Goal: Task Accomplishment & Management: Manage account settings

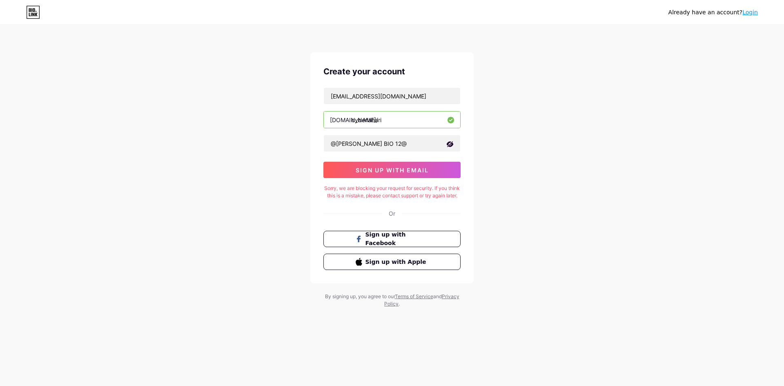
click at [433, 232] on div "Create your account tanverlahare@gmail.com bio.link/ cyberlahari @TANVIR BIO 12…" at bounding box center [391, 167] width 163 height 231
drag, startPoint x: 424, startPoint y: 218, endPoint x: 426, endPoint y: 211, distance: 7.5
click at [424, 217] on div "Or" at bounding box center [392, 213] width 137 height 9
click at [375, 215] on div "Create your account tanverlahare@gmail.com bio.link/ cyberlahari @TANVIR BIO 12…" at bounding box center [391, 167] width 163 height 231
click at [419, 244] on span "Sign up with Facebook" at bounding box center [397, 239] width 64 height 18
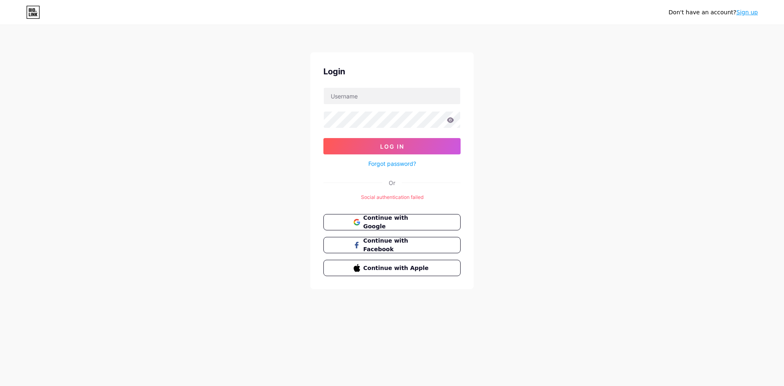
drag, startPoint x: 518, startPoint y: 123, endPoint x: 510, endPoint y: 114, distance: 12.1
click at [515, 117] on div "Don't have an account? Sign up Login Log In Forgot password? Or Social authenti…" at bounding box center [392, 157] width 784 height 315
click at [397, 92] on input "text" at bounding box center [392, 96] width 136 height 16
click at [498, 138] on div "Don't have an account? Sign up Login Log In Forgot password? Or Social authenti…" at bounding box center [392, 157] width 784 height 315
click at [442, 226] on button "Continue with Google" at bounding box center [391, 222] width 139 height 17
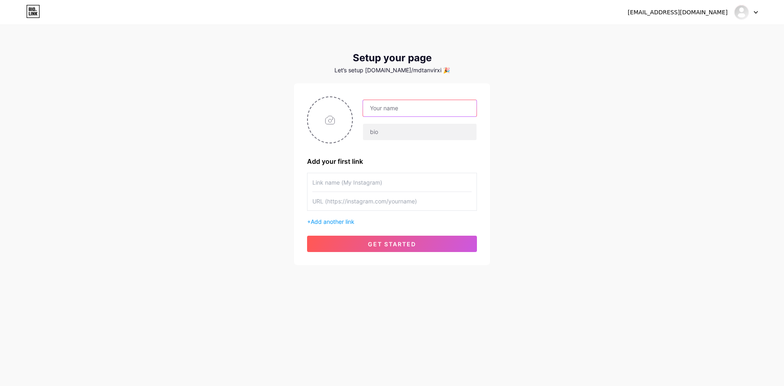
click at [380, 105] on input "text" at bounding box center [420, 108] width 114 height 16
click at [377, 168] on div "Add your first link + Add another link get started" at bounding box center [392, 174] width 170 height 156
click at [405, 200] on input "text" at bounding box center [391, 201] width 159 height 18
click at [393, 176] on input "text" at bounding box center [391, 182] width 159 height 18
click at [407, 106] on input "text" at bounding box center [420, 108] width 114 height 16
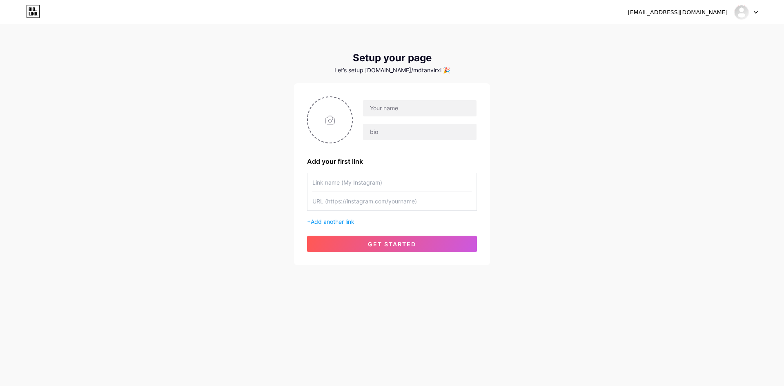
click at [223, 66] on div "tanverlahare@gmail.com Dashboard Logout Setup your page Let’s setup bio.link/md…" at bounding box center [392, 145] width 784 height 291
click at [355, 186] on input "text" at bounding box center [391, 182] width 159 height 18
paste input "https://www.instagram.com/cyberlahari/"
type input "https://www.instagram.com/cyberlahari/"
drag, startPoint x: 419, startPoint y: 184, endPoint x: 297, endPoint y: 184, distance: 121.7
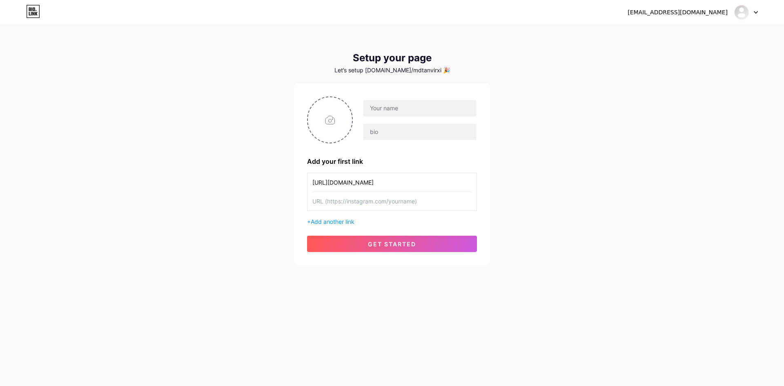
click at [297, 184] on div "Add your first link https://www.instagram.com/cyberlahari/ + Add another link g…" at bounding box center [392, 174] width 196 height 182
drag, startPoint x: 448, startPoint y: 184, endPoint x: 459, endPoint y: 183, distance: 11.5
click at [450, 184] on input "https://www.instagram.com/cyberlahari/" at bounding box center [391, 182] width 159 height 18
drag, startPoint x: 462, startPoint y: 183, endPoint x: 303, endPoint y: 185, distance: 159.3
click at [303, 185] on div "Add your first link https://www.instagram.com/cyberlahari/ + Add another link g…" at bounding box center [392, 174] width 196 height 182
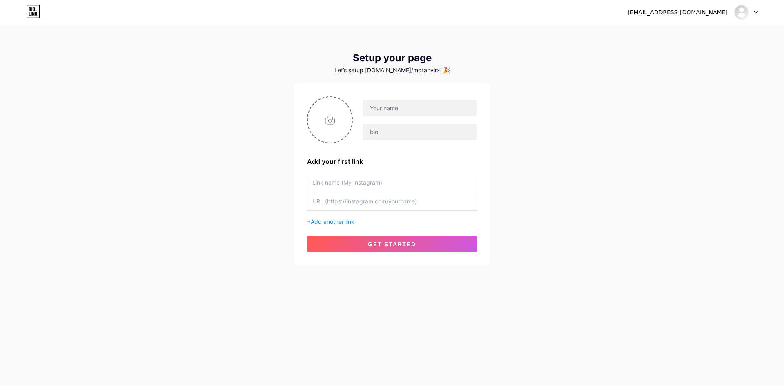
click at [341, 203] on input "text" at bounding box center [391, 201] width 159 height 18
paste input "https://www.instagram.com/cyberlahari/"
click at [360, 203] on input "https://www.instagram.com/cyberlahari/" at bounding box center [391, 201] width 159 height 18
type input "https://www.instagram.com/cyberlahari/"
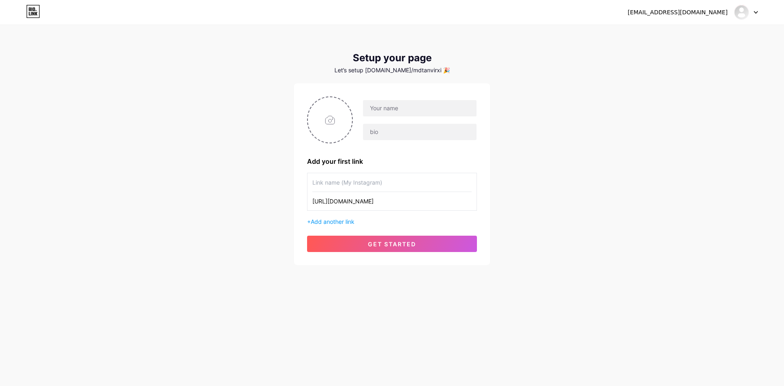
click at [352, 183] on input "text" at bounding box center [391, 182] width 159 height 18
paste input "instagram"
type input "instagram"
click at [378, 107] on input "text" at bounding box center [420, 108] width 114 height 16
drag, startPoint x: 361, startPoint y: 190, endPoint x: 370, endPoint y: 188, distance: 9.5
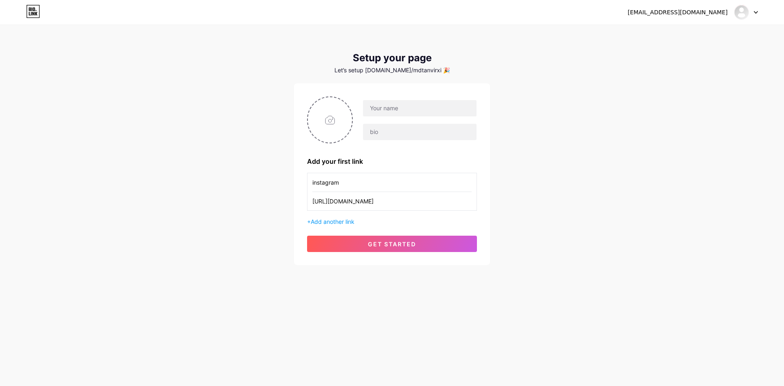
click at [362, 190] on input "instagram" at bounding box center [391, 182] width 159 height 18
click at [401, 203] on input "https://www.instagram.com/cyberlahari/" at bounding box center [391, 201] width 159 height 18
click at [394, 101] on input "text" at bounding box center [420, 108] width 114 height 16
paste input "cyberlahari"
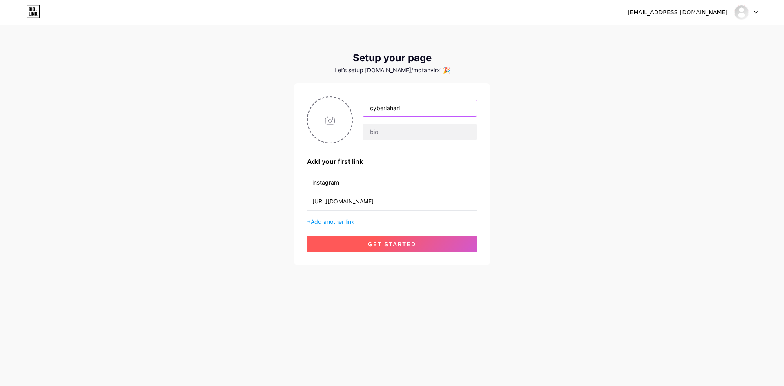
type input "cyberlahari"
click at [380, 241] on span "get started" at bounding box center [392, 244] width 48 height 7
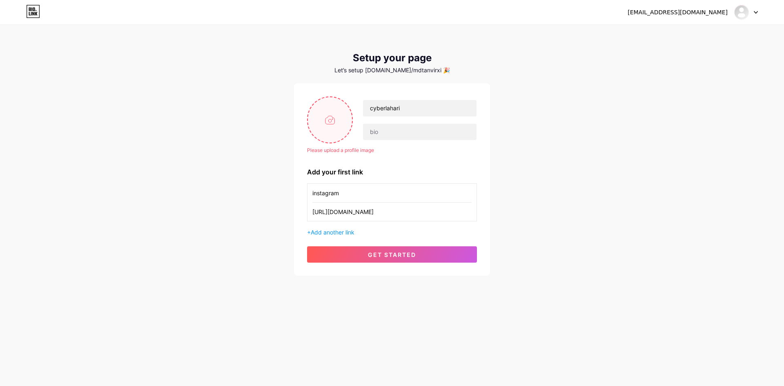
click at [332, 132] on input "file" at bounding box center [330, 119] width 44 height 45
type input "C:\fakepath\imgi_20_default.png"
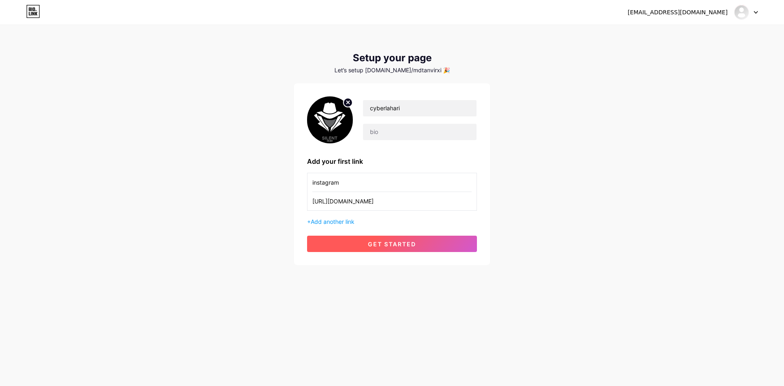
click at [407, 243] on span "get started" at bounding box center [392, 244] width 48 height 7
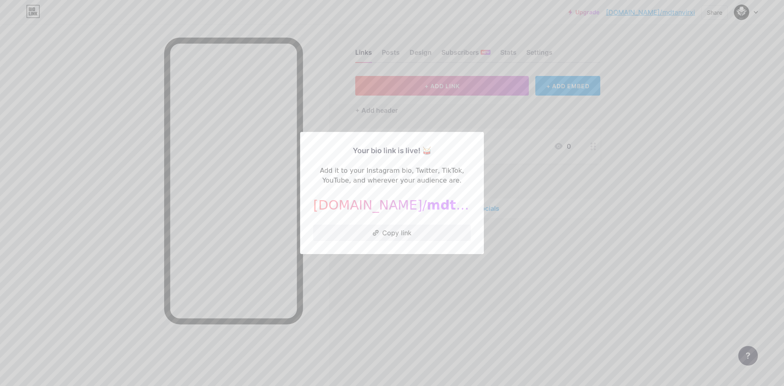
click at [524, 245] on div at bounding box center [392, 193] width 784 height 386
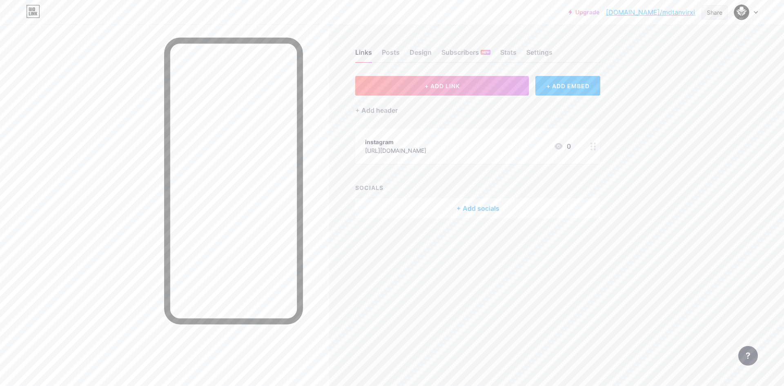
click at [715, 13] on div "Share" at bounding box center [715, 12] width 16 height 9
click at [682, 45] on div "Copy link" at bounding box center [667, 42] width 122 height 20
click at [106, 124] on div at bounding box center [164, 218] width 329 height 386
click at [707, 172] on div "Upgrade bio.link/mdtanv... bio.link/mdtanvirxi Share Switch accounts cyberlahar…" at bounding box center [392, 193] width 784 height 386
click at [684, 12] on link "bio.link/mdtanvirxi" at bounding box center [650, 12] width 89 height 10
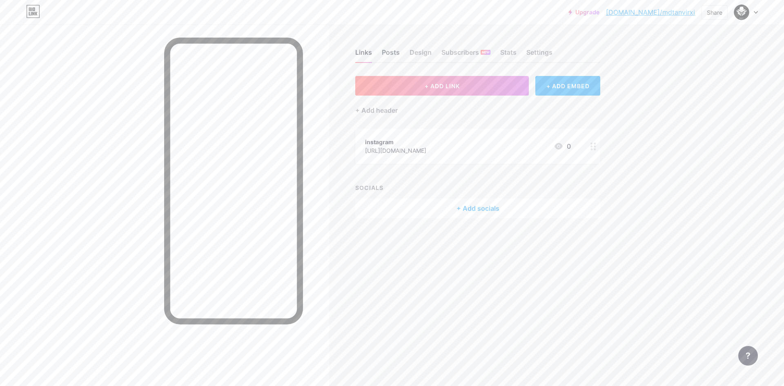
click at [392, 52] on div "Posts" at bounding box center [391, 54] width 18 height 15
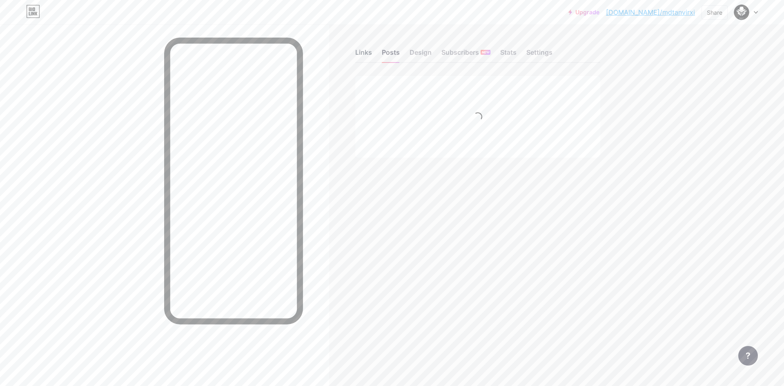
click at [364, 51] on div "Links" at bounding box center [363, 54] width 17 height 15
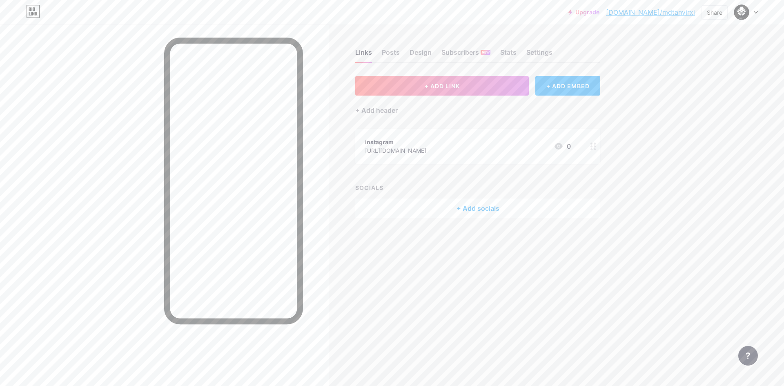
click at [426, 154] on div "https://www.instagram.com/cyberlahari/" at bounding box center [395, 150] width 61 height 9
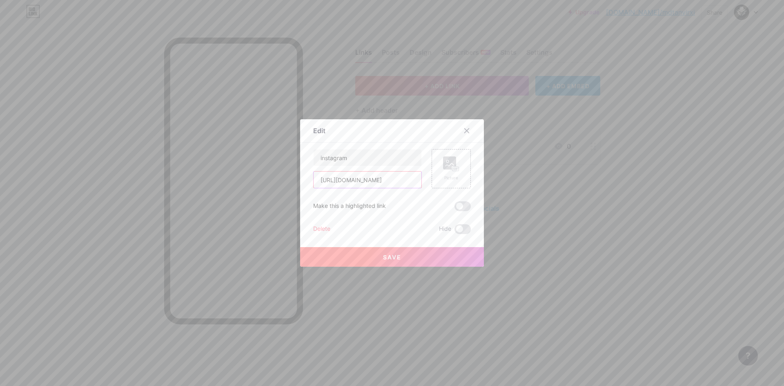
click at [367, 181] on input "https://www.instagram.com/cyberlahari/" at bounding box center [368, 180] width 108 height 16
paste input "fiverr.com/cyber_"
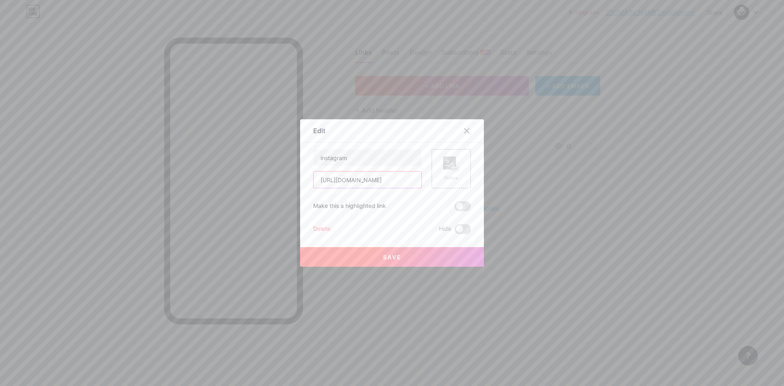
scroll to position [0, 4]
click at [354, 177] on input "[URL][DOMAIN_NAME]" at bounding box center [368, 180] width 108 height 16
type input "[URL][DOMAIN_NAME]"
click at [366, 159] on input "instagram" at bounding box center [368, 157] width 108 height 16
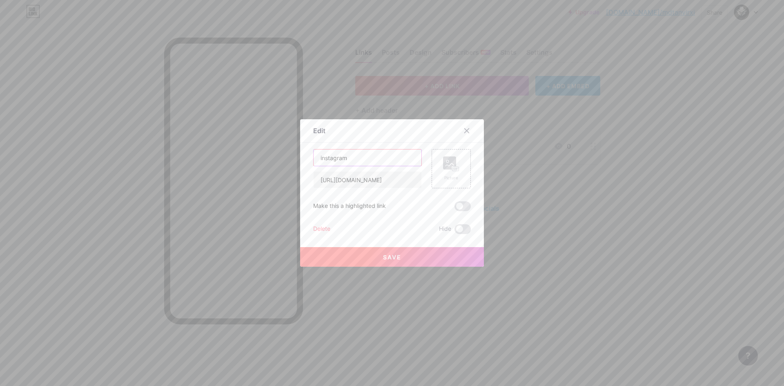
scroll to position [0, 0]
click at [366, 159] on input "instagram" at bounding box center [368, 157] width 108 height 16
paste input "fiverr"
type input "fiverr"
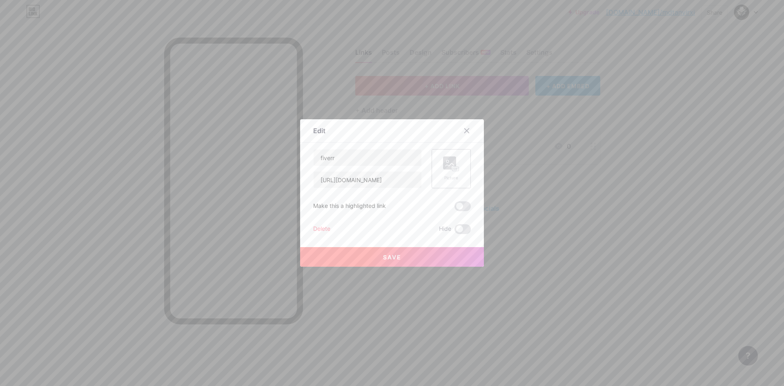
click at [446, 166] on rect at bounding box center [449, 162] width 13 height 13
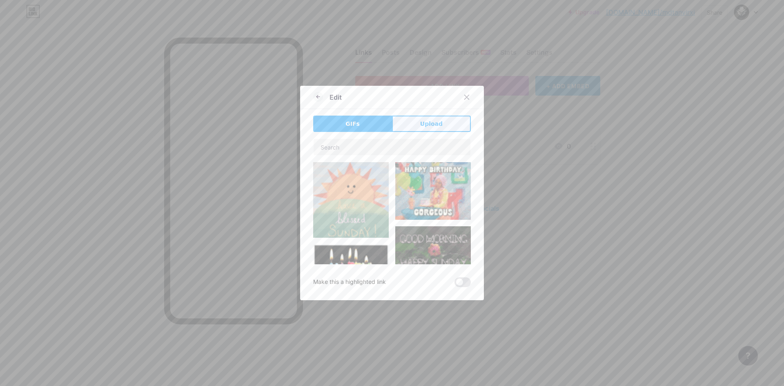
click at [405, 126] on button "Upload" at bounding box center [431, 124] width 79 height 16
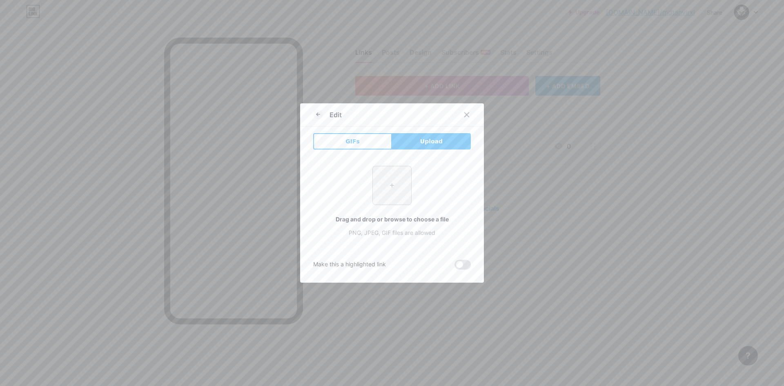
click at [390, 186] on input "file" at bounding box center [392, 185] width 38 height 38
click at [397, 190] on input "file" at bounding box center [392, 185] width 38 height 38
type input "C:\fakepath\imgi_224_Fiverr-Logo.png"
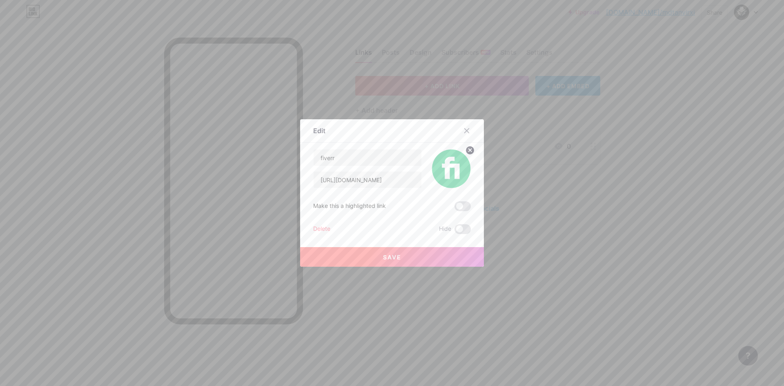
click at [404, 257] on button "Save" at bounding box center [392, 257] width 184 height 20
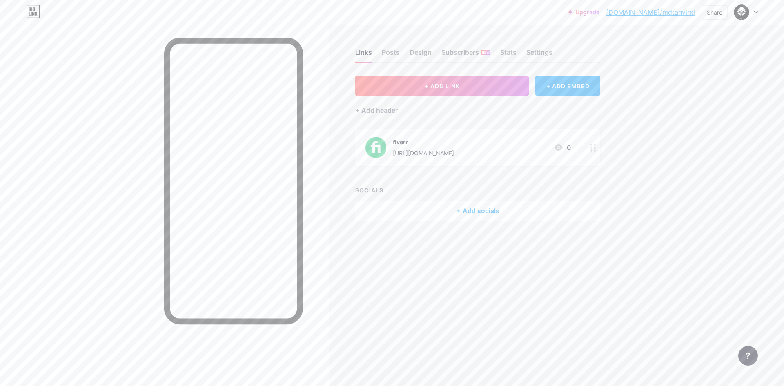
click at [454, 150] on div "[URL][DOMAIN_NAME]" at bounding box center [423, 153] width 61 height 9
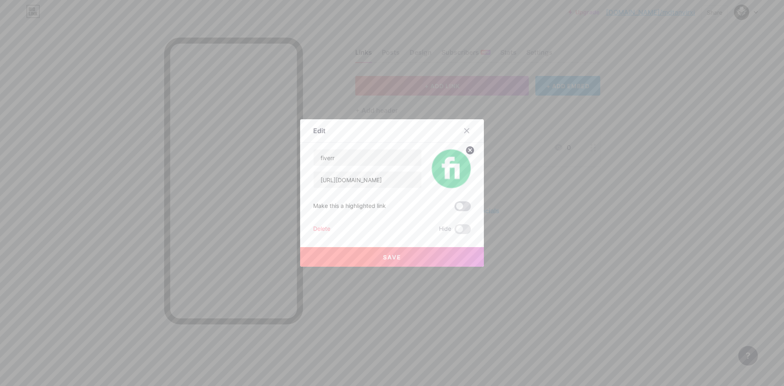
click at [458, 208] on span at bounding box center [463, 206] width 16 height 10
click at [455, 208] on input "checkbox" at bounding box center [455, 208] width 0 height 0
click at [458, 208] on span at bounding box center [463, 206] width 16 height 10
click at [455, 208] on input "checkbox" at bounding box center [455, 208] width 0 height 0
click at [455, 206] on span at bounding box center [463, 206] width 16 height 10
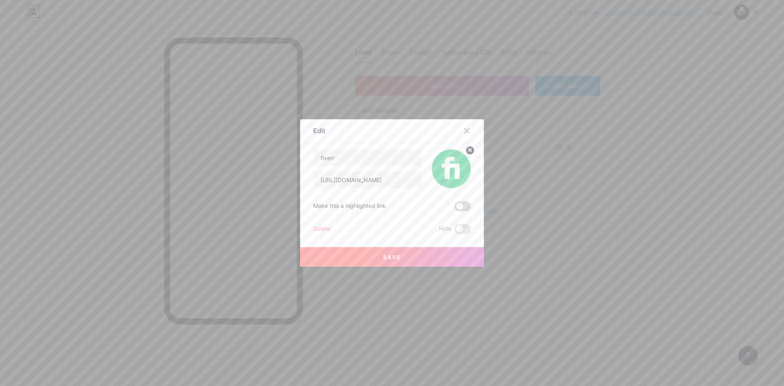
click at [455, 208] on input "checkbox" at bounding box center [455, 208] width 0 height 0
click at [423, 250] on button "Save" at bounding box center [392, 257] width 184 height 20
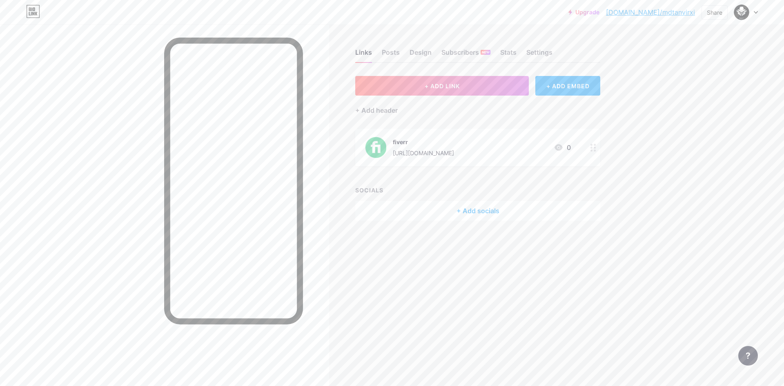
click at [445, 237] on div "Links Posts Design Subscribers NEW Stats Settings + ADD LINK + ADD EMBED + Add …" at bounding box center [317, 143] width 635 height 237
click at [478, 79] on button "+ ADD LINK" at bounding box center [442, 86] width 174 height 20
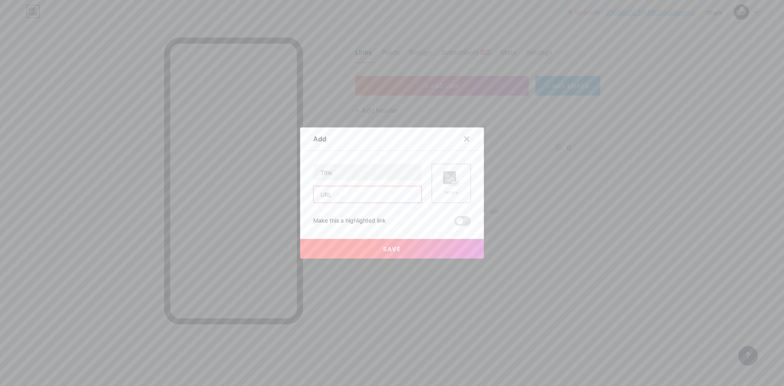
click at [370, 199] on input "text" at bounding box center [368, 194] width 108 height 16
paste input "[URL][DOMAIN_NAME]"
click at [350, 196] on input "[URL][DOMAIN_NAME]" at bounding box center [368, 194] width 108 height 16
type input "[URL][DOMAIN_NAME]"
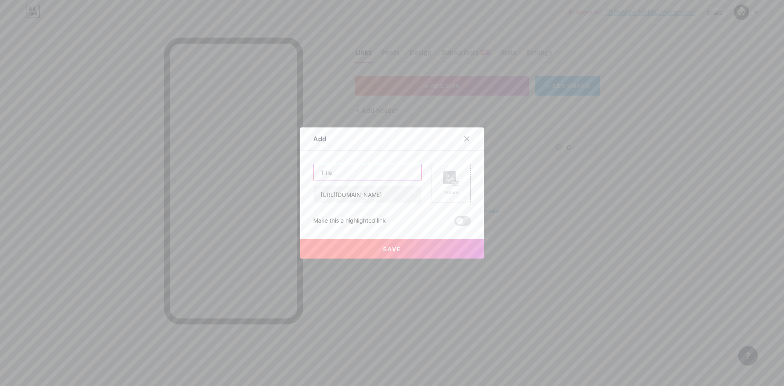
click at [363, 167] on input "text" at bounding box center [368, 172] width 108 height 16
paste input "github"
type input "github"
click at [443, 180] on rect at bounding box center [449, 177] width 13 height 13
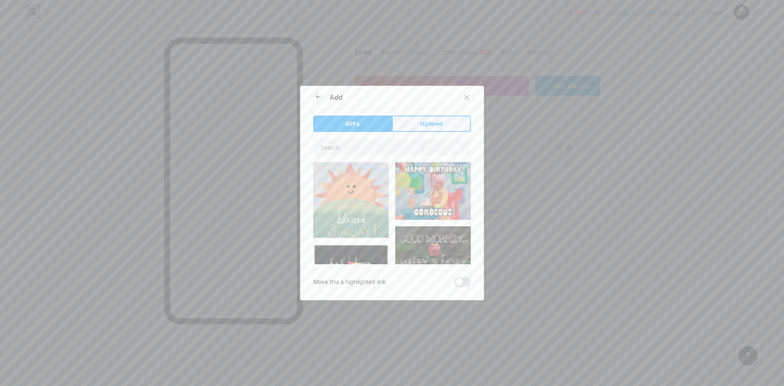
click at [415, 129] on button "Upload" at bounding box center [431, 124] width 79 height 16
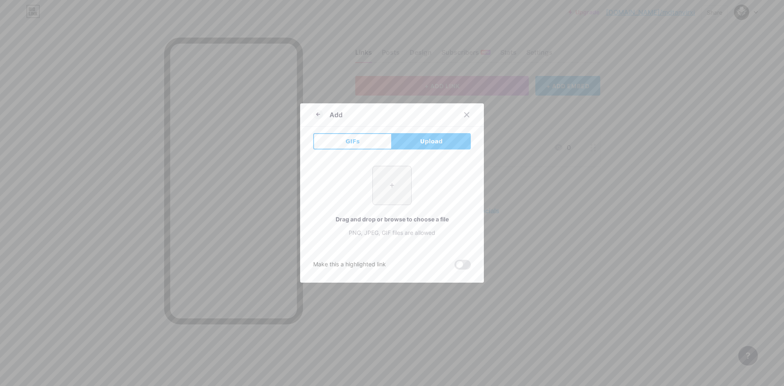
click at [393, 189] on input "file" at bounding box center [392, 185] width 38 height 38
type input "C:\fakepath\imgi_195_github-white-icon.png"
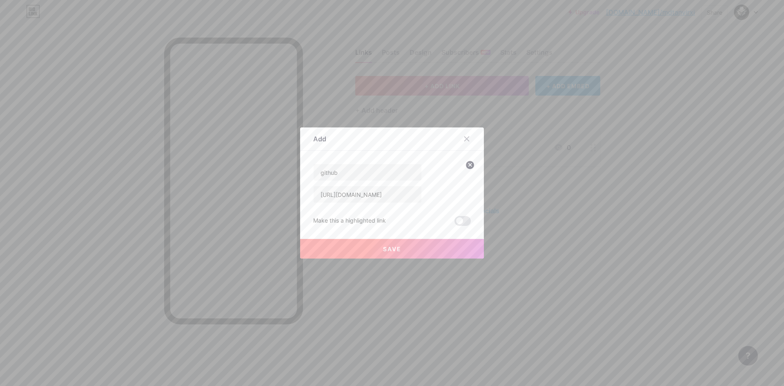
click at [406, 247] on button "Save" at bounding box center [392, 249] width 184 height 20
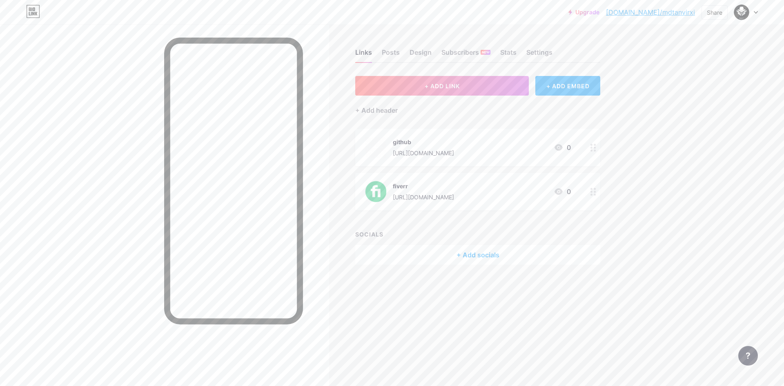
click at [557, 147] on icon at bounding box center [559, 147] width 8 height 7
click at [467, 134] on div at bounding box center [467, 130] width 15 height 15
click at [435, 252] on div "+ Add socials" at bounding box center [477, 255] width 245 height 20
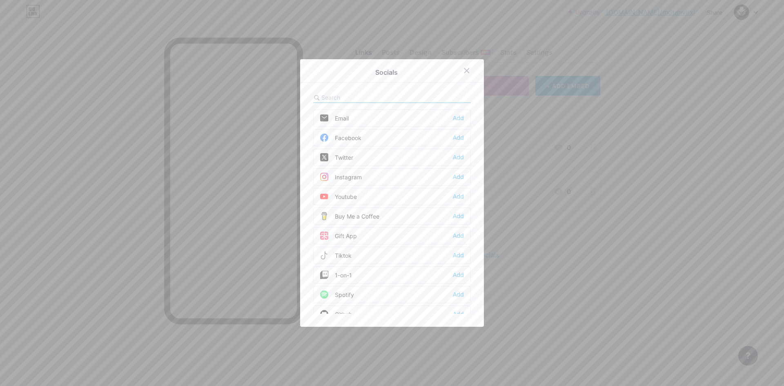
click at [379, 139] on div "Facebook Add" at bounding box center [392, 137] width 158 height 17
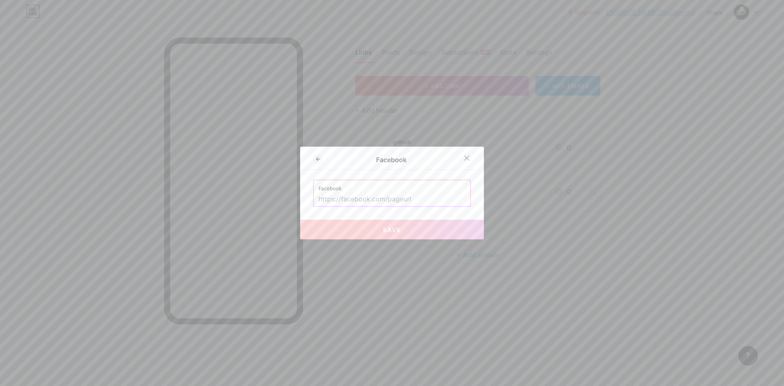
click at [379, 196] on input "text" at bounding box center [392, 199] width 147 height 14
paste input "[URL][DOMAIN_NAME]"
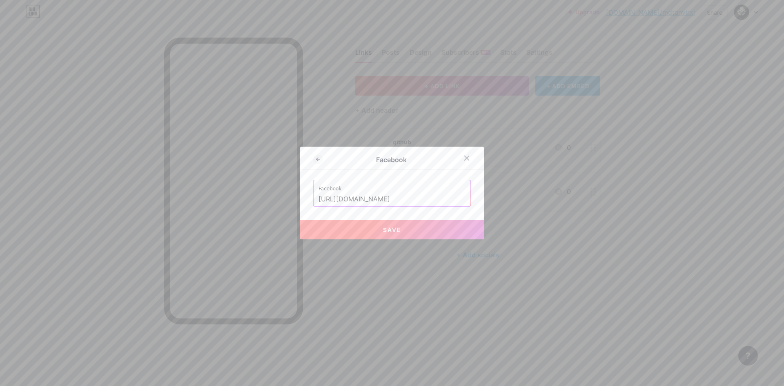
type input "[URL][DOMAIN_NAME]"
click at [383, 231] on span "Save" at bounding box center [392, 229] width 18 height 7
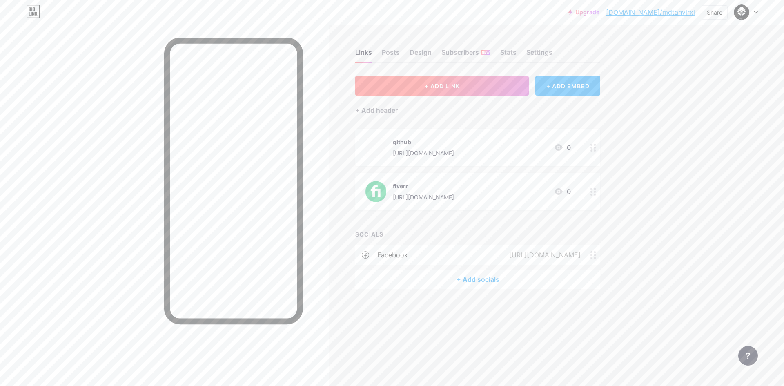
click at [435, 81] on button "+ ADD LINK" at bounding box center [442, 86] width 174 height 20
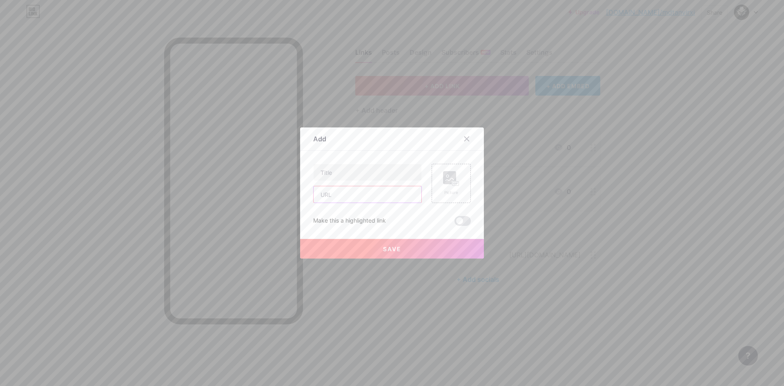
click at [382, 200] on input "text" at bounding box center [368, 194] width 108 height 16
paste input "[URL][DOMAIN_NAME]"
type input "[URL][DOMAIN_NAME]"
click at [397, 249] on span "Save" at bounding box center [392, 248] width 18 height 7
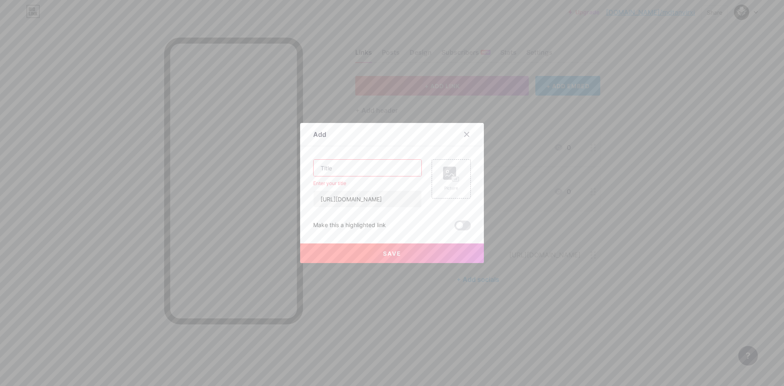
scroll to position [0, 0]
click at [367, 170] on input "text" at bounding box center [368, 168] width 108 height 16
click at [364, 205] on input "[URL][DOMAIN_NAME]" at bounding box center [368, 199] width 108 height 16
click at [344, 164] on input "text" at bounding box center [368, 168] width 108 height 16
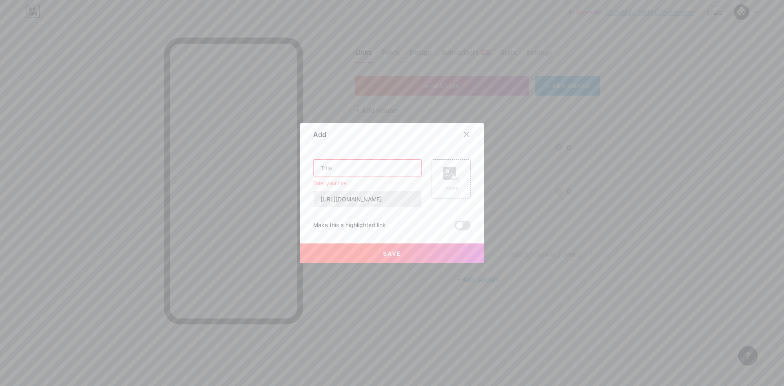
paste input "instagram"
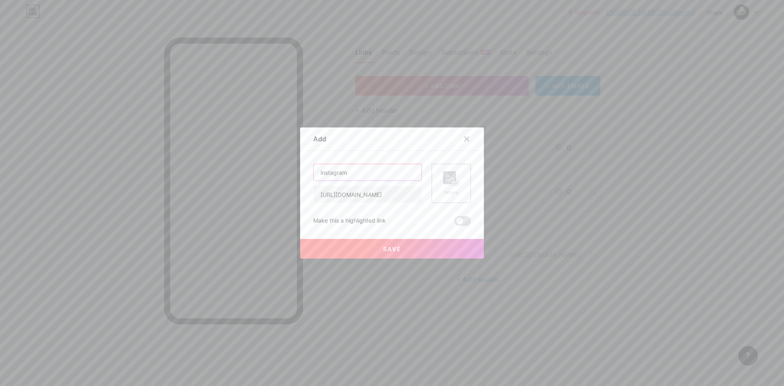
type input "instagram"
click at [366, 252] on button "Save" at bounding box center [392, 249] width 184 height 20
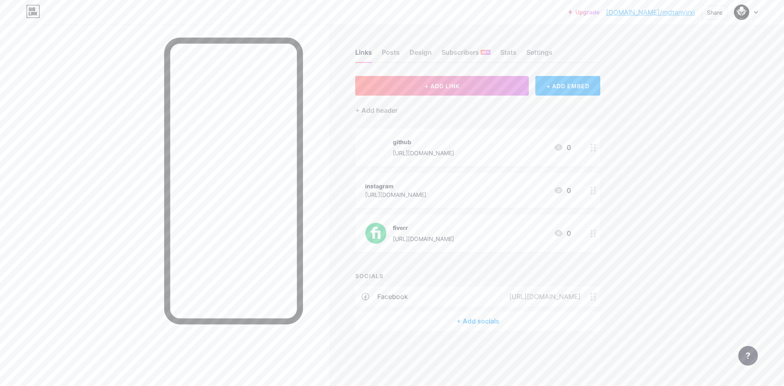
click at [591, 235] on circle at bounding box center [592, 236] width 2 height 2
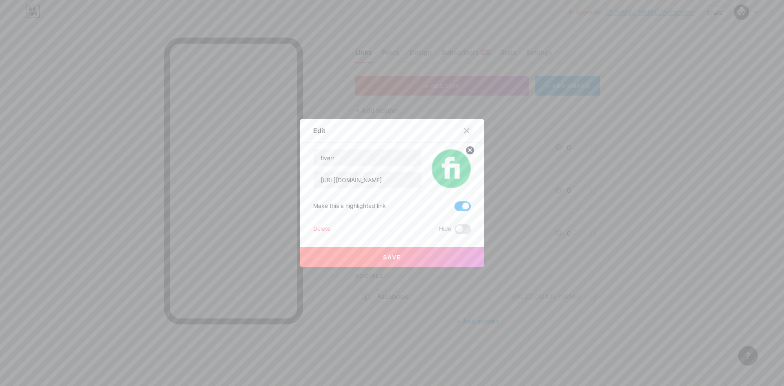
click at [467, 127] on div at bounding box center [467, 130] width 15 height 15
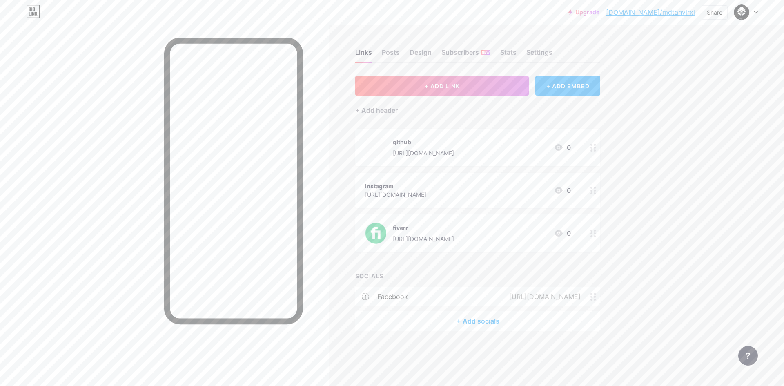
drag, startPoint x: 493, startPoint y: 154, endPoint x: 495, endPoint y: 205, distance: 51.1
click at [495, 205] on span "github https://github.com/cyberlahari 0 instagram https://www.instagram.com/Cyb…" at bounding box center [477, 190] width 245 height 123
click at [509, 184] on div "instagram https://www.instagram.com/CyberLahari 0" at bounding box center [468, 190] width 206 height 19
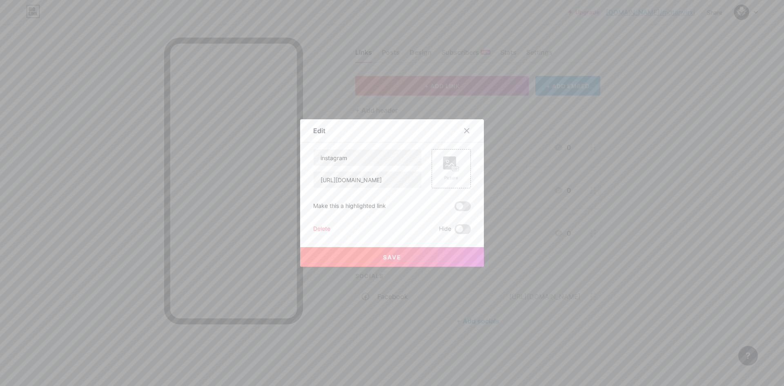
click at [545, 116] on div at bounding box center [392, 193] width 784 height 386
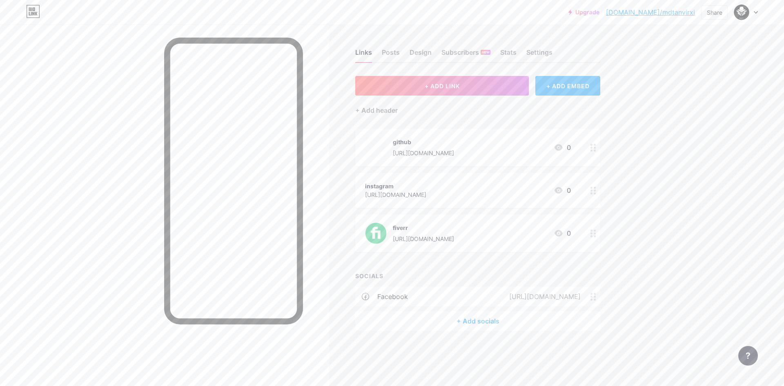
click at [589, 85] on div "+ ADD EMBED" at bounding box center [568, 86] width 65 height 20
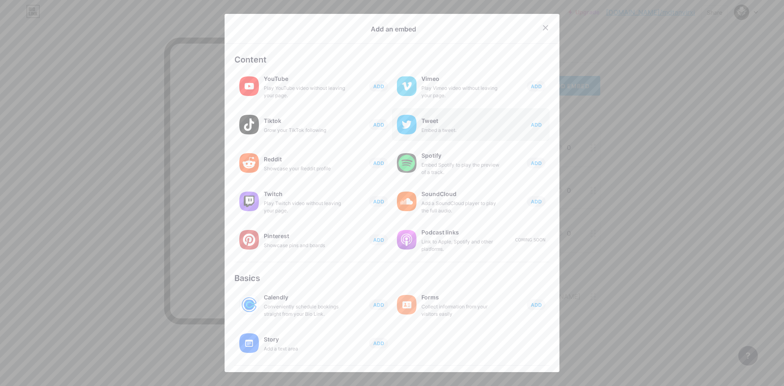
click at [531, 123] on span "ADD" at bounding box center [536, 124] width 11 height 7
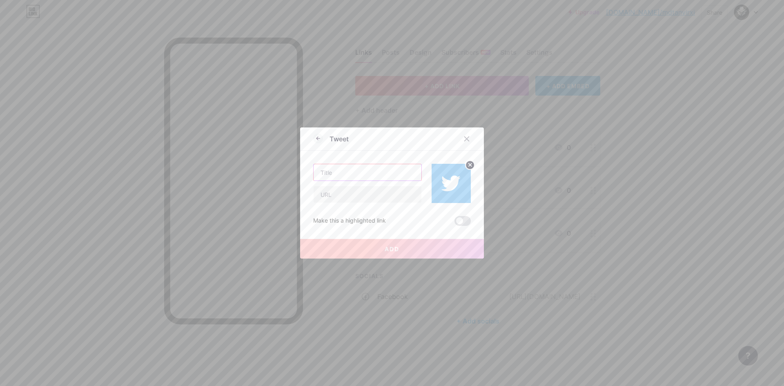
click at [363, 176] on input "text" at bounding box center [368, 172] width 108 height 16
click at [372, 199] on input "text" at bounding box center [368, 194] width 108 height 16
paste input "[URL][DOMAIN_NAME]"
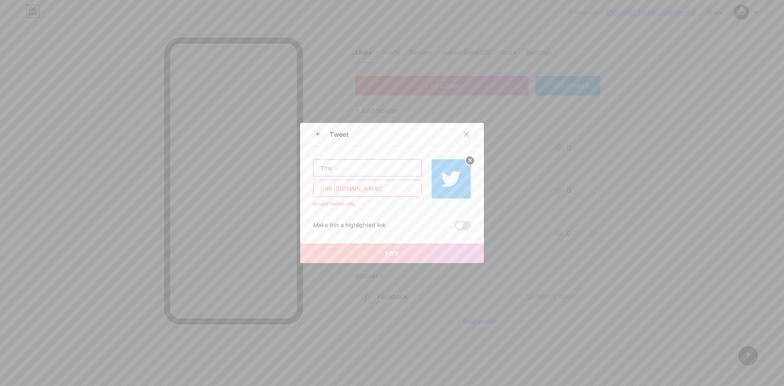
click at [362, 170] on input "text" at bounding box center [368, 168] width 108 height 16
click at [335, 191] on input "[URL][DOMAIN_NAME]" at bounding box center [368, 188] width 108 height 16
drag, startPoint x: 339, startPoint y: 191, endPoint x: 336, endPoint y: 194, distance: 4.7
click at [336, 194] on input "[URL][DOMAIN_NAME]" at bounding box center [368, 188] width 108 height 16
click at [339, 193] on input "[URL][DOMAIN_NAME]" at bounding box center [368, 188] width 108 height 16
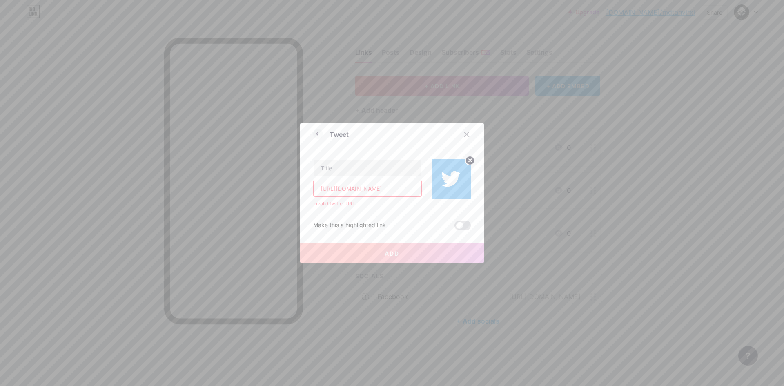
click at [338, 191] on input "[URL][DOMAIN_NAME]" at bounding box center [368, 188] width 108 height 16
type input "[URL][DOMAIN_NAME]"
click at [350, 167] on input "text" at bounding box center [368, 168] width 108 height 16
paste input "x"
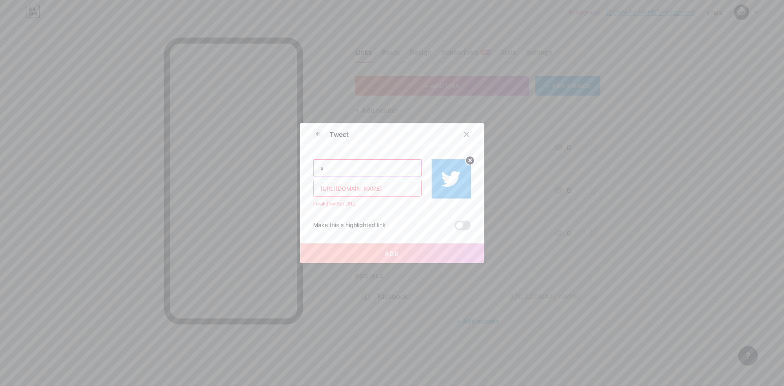
type input "x"
click at [469, 160] on icon at bounding box center [470, 160] width 3 height 3
click at [447, 178] on rect at bounding box center [449, 173] width 13 height 13
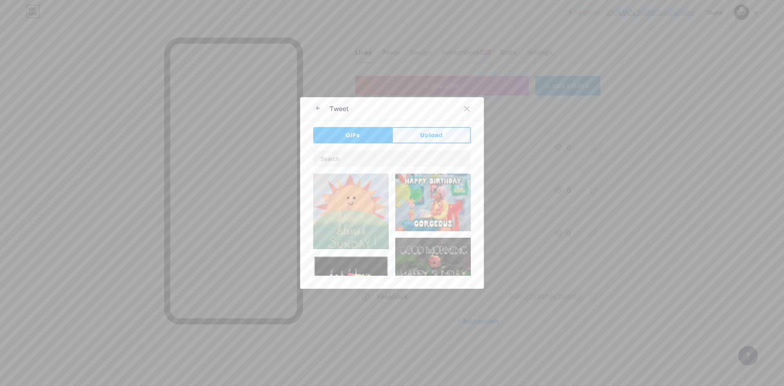
click at [416, 132] on button "Upload" at bounding box center [431, 135] width 79 height 16
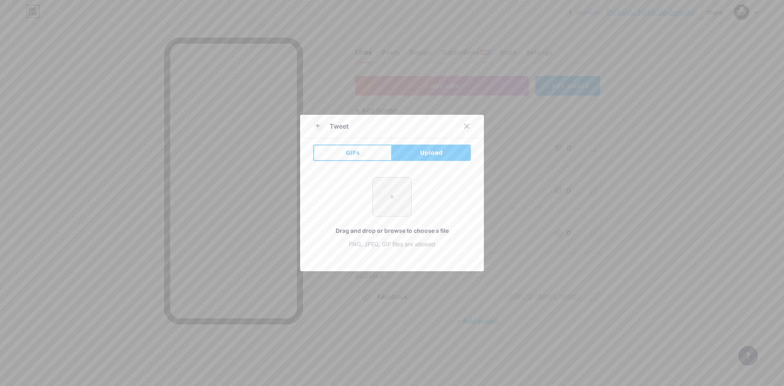
click at [390, 194] on input "file" at bounding box center [392, 197] width 38 height 38
type input "C:\fakepath\imgi_158_x-twitter-logo-on-black-circle-5694247.png"
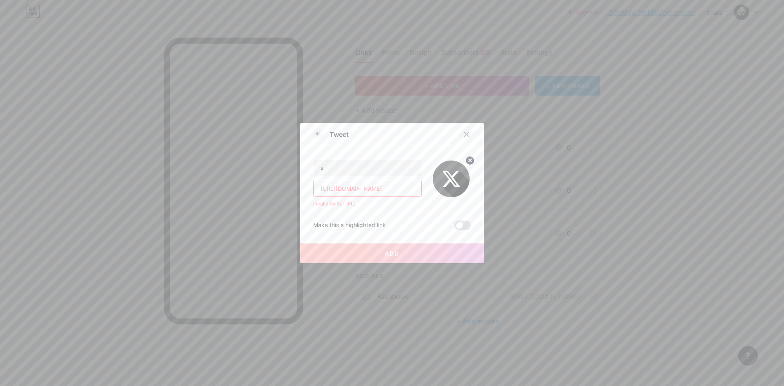
click at [460, 136] on div at bounding box center [467, 134] width 15 height 15
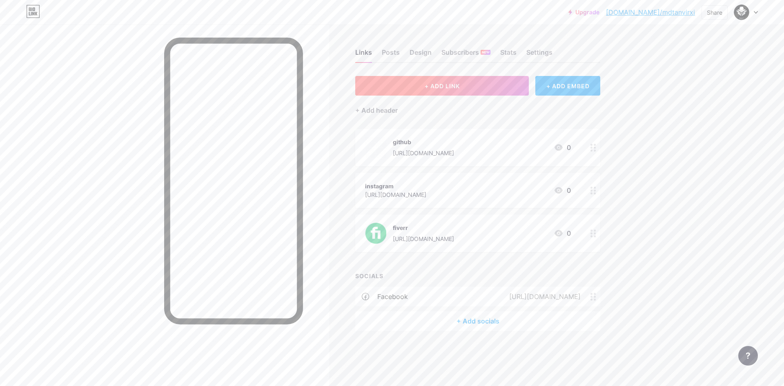
click at [451, 85] on span "+ ADD LINK" at bounding box center [442, 86] width 35 height 7
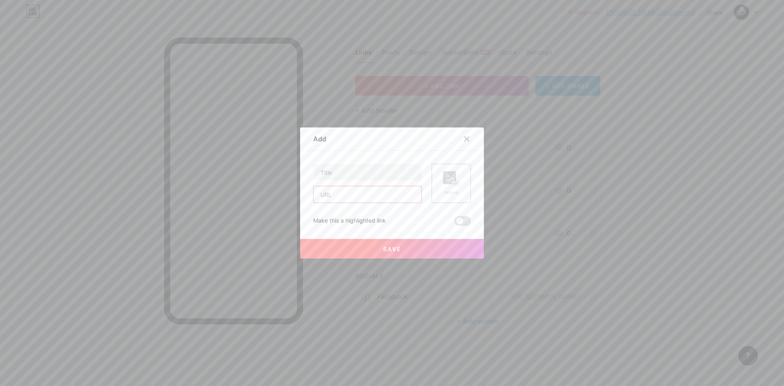
click at [363, 191] on input "text" at bounding box center [368, 194] width 108 height 16
paste input "x"
type input "x"
paste input "[URL][DOMAIN_NAME]"
type input "[URL][DOMAIN_NAME]"
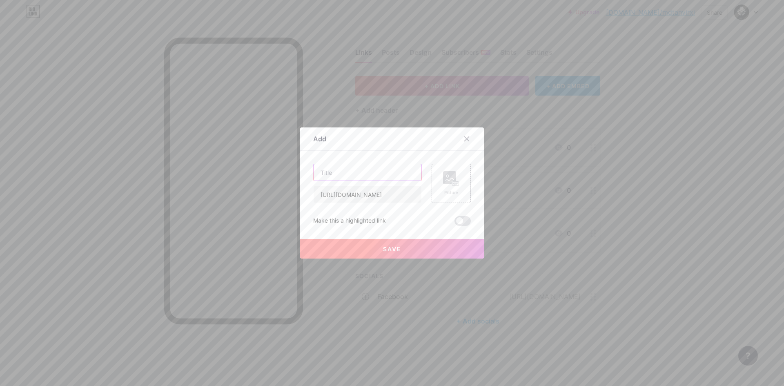
click at [354, 178] on input "text" at bounding box center [368, 172] width 108 height 16
paste input "x"
type input "x"
click at [443, 180] on rect at bounding box center [449, 177] width 13 height 13
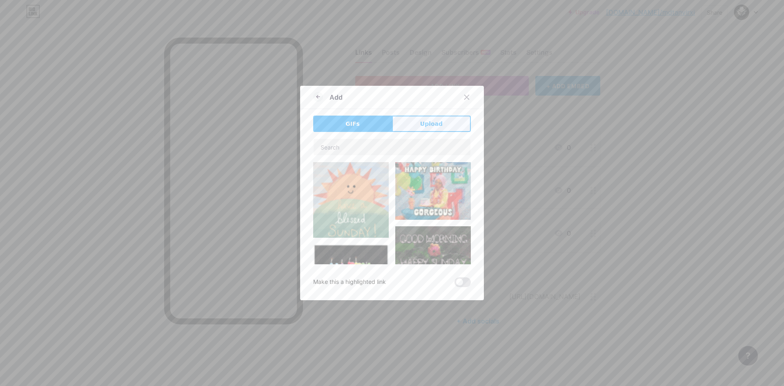
click at [406, 125] on button "Upload" at bounding box center [431, 124] width 79 height 16
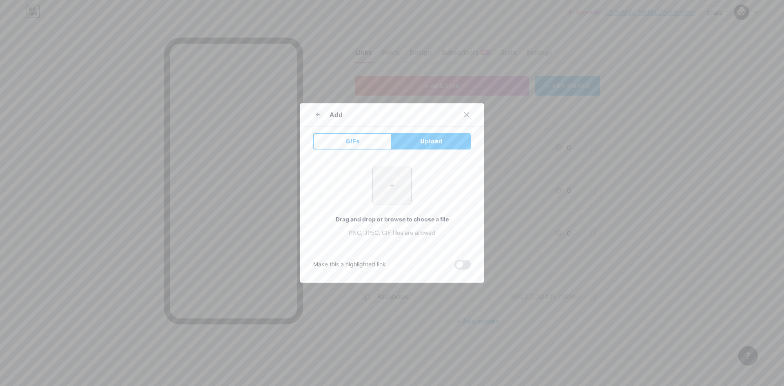
click at [394, 188] on input "file" at bounding box center [392, 185] width 38 height 38
type input "C:\fakepath\imgi_158_x-twitter-logo-on-black-circle-5694247.png"
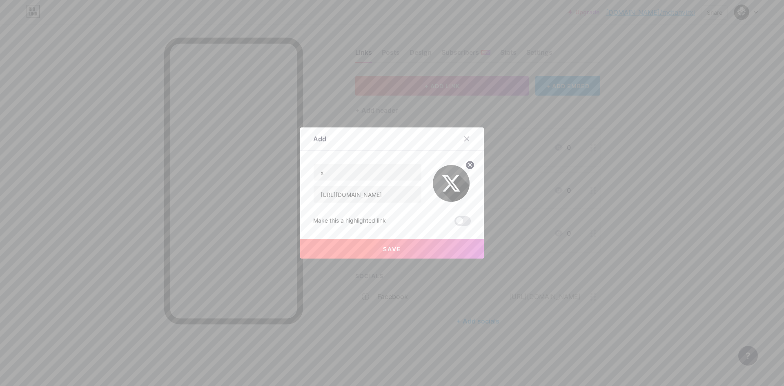
click at [424, 247] on button "Save" at bounding box center [392, 249] width 184 height 20
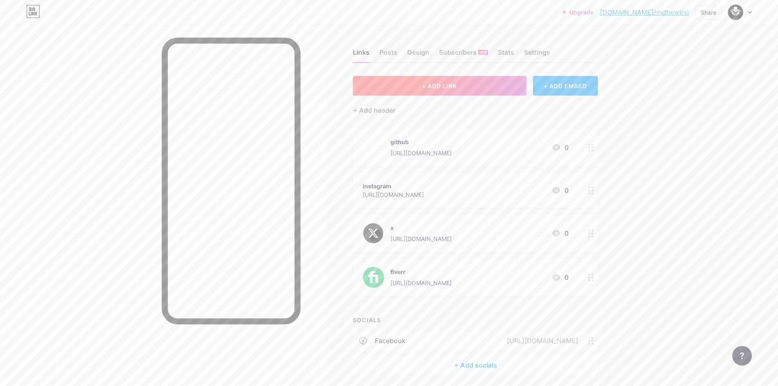
click at [448, 90] on button "+ ADD LINK" at bounding box center [440, 86] width 174 height 20
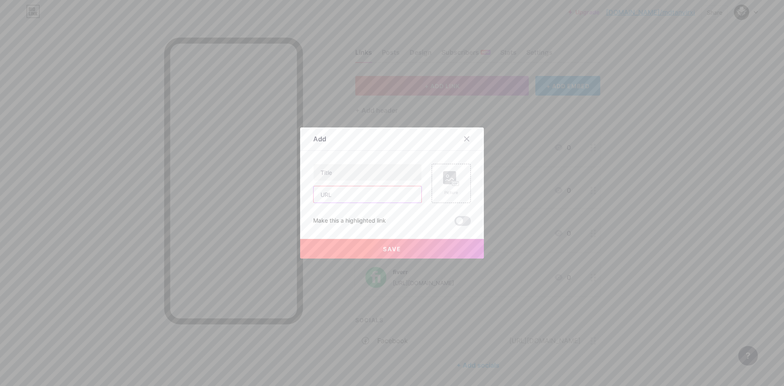
drag, startPoint x: 377, startPoint y: 201, endPoint x: 372, endPoint y: 197, distance: 6.1
click at [377, 201] on input "text" at bounding box center [368, 194] width 108 height 16
paste input "[URL][DOMAIN_NAME]"
click at [350, 194] on input "[URL][DOMAIN_NAME]" at bounding box center [368, 194] width 108 height 16
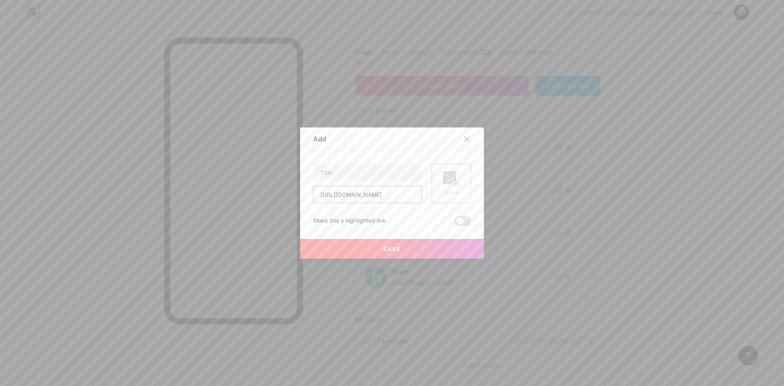
click at [350, 194] on input "[URL][DOMAIN_NAME]" at bounding box center [368, 194] width 108 height 16
type input "[URL][DOMAIN_NAME]"
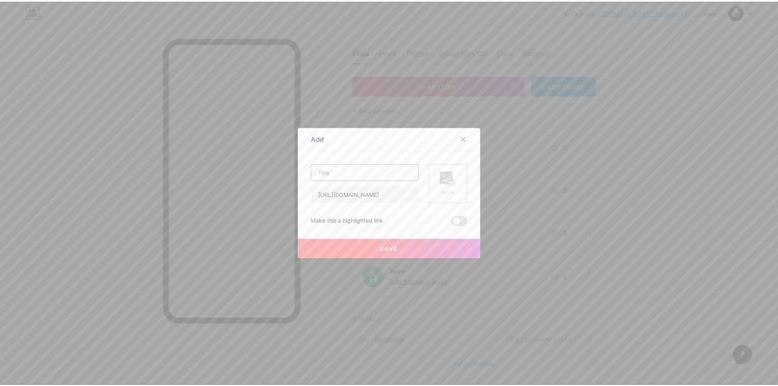
scroll to position [0, 0]
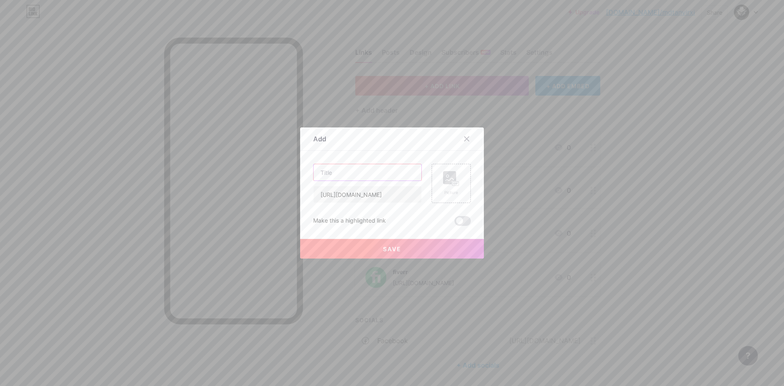
click at [358, 177] on input "text" at bounding box center [368, 172] width 108 height 16
paste input "pinterest"
type input "pinterest"
click at [435, 185] on div "Picture" at bounding box center [451, 183] width 39 height 39
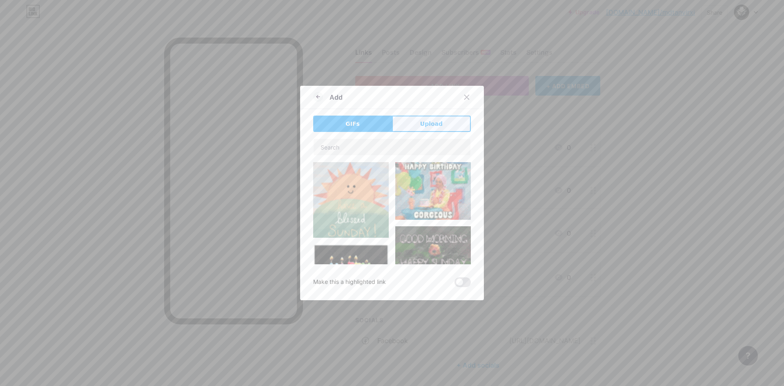
click at [415, 127] on button "Upload" at bounding box center [431, 124] width 79 height 16
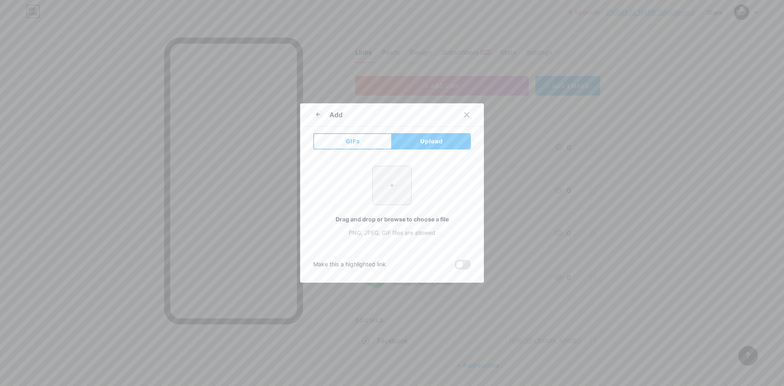
click at [403, 194] on input "file" at bounding box center [392, 185] width 38 height 38
type input "C:\fakepath\imgi_172_Pinterest-Logo-2011-2016.png"
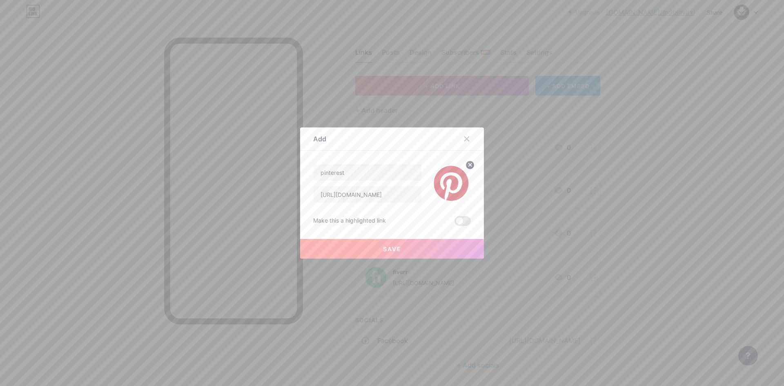
click at [423, 250] on button "Save" at bounding box center [392, 249] width 184 height 20
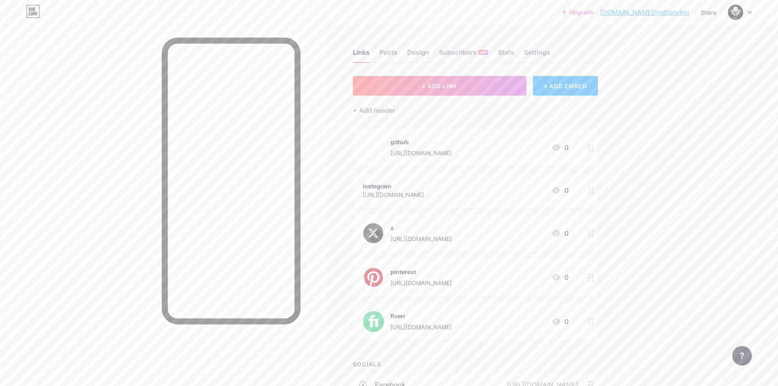
click at [509, 190] on div "instagram https://www.instagram.com/CyberLahari 0" at bounding box center [466, 190] width 206 height 19
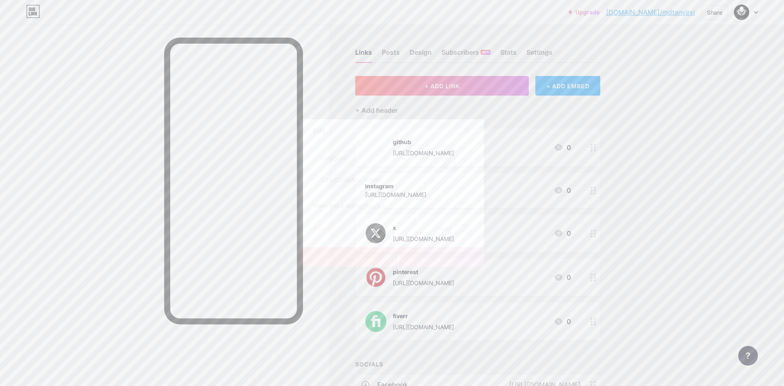
click at [466, 127] on icon at bounding box center [467, 130] width 7 height 7
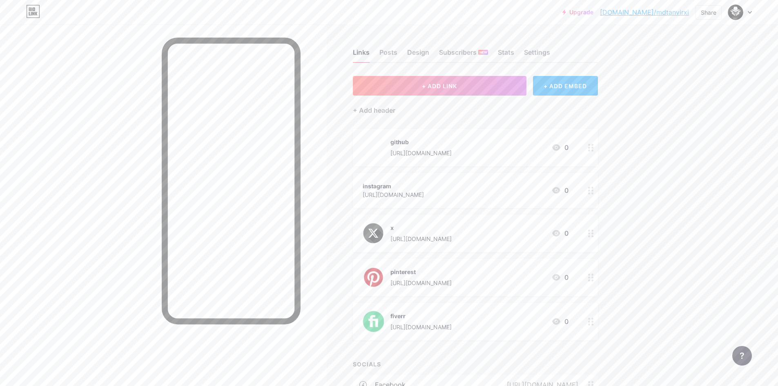
click at [452, 149] on div "[URL][DOMAIN_NAME]" at bounding box center [420, 153] width 61 height 9
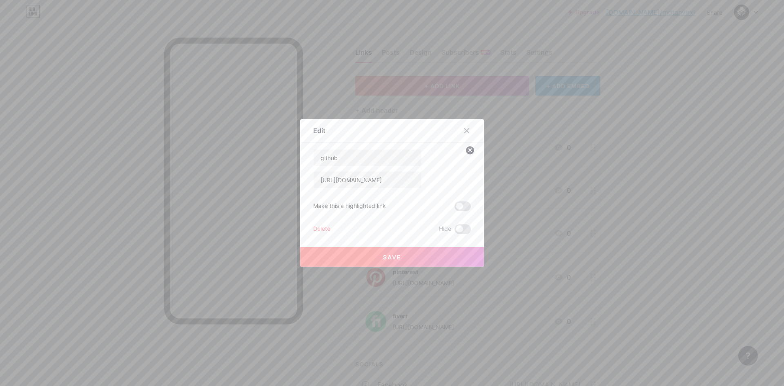
click at [441, 175] on img at bounding box center [451, 168] width 39 height 39
click at [466, 129] on icon at bounding box center [467, 131] width 4 height 4
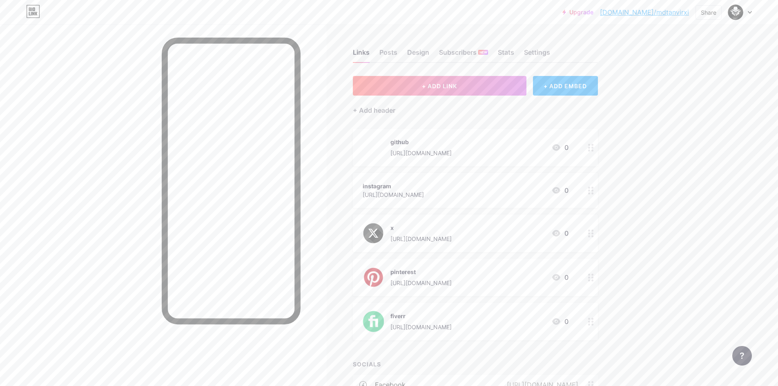
click at [425, 145] on div "github" at bounding box center [420, 142] width 61 height 9
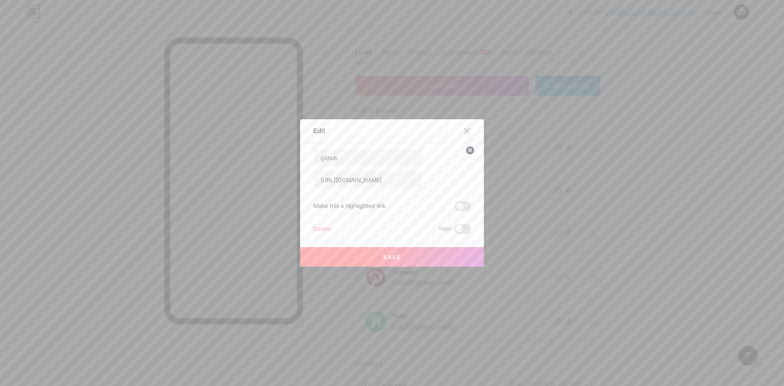
click at [464, 128] on icon at bounding box center [467, 130] width 7 height 7
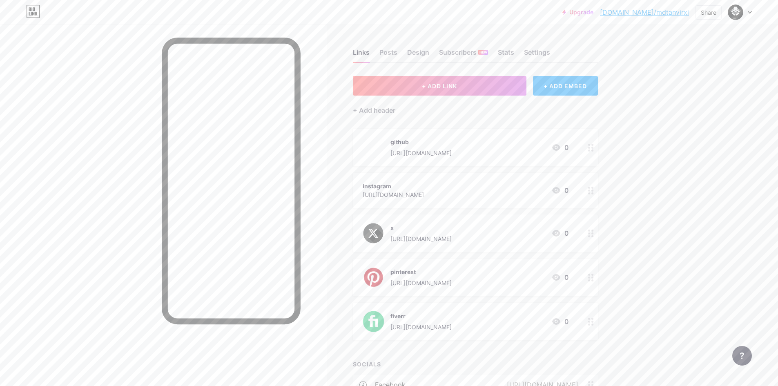
click at [749, 7] on div at bounding box center [740, 12] width 24 height 15
drag, startPoint x: 710, startPoint y: 167, endPoint x: 705, endPoint y: 167, distance: 4.9
click at [710, 167] on div "Upgrade bio.link/mdtanv... bio.link/mdtanvirxi Share Switch accounts cyberlahar…" at bounding box center [389, 230] width 778 height 460
click at [416, 52] on div "Design" at bounding box center [418, 54] width 22 height 15
click at [449, 51] on div "Subscribers NEW" at bounding box center [463, 54] width 49 height 15
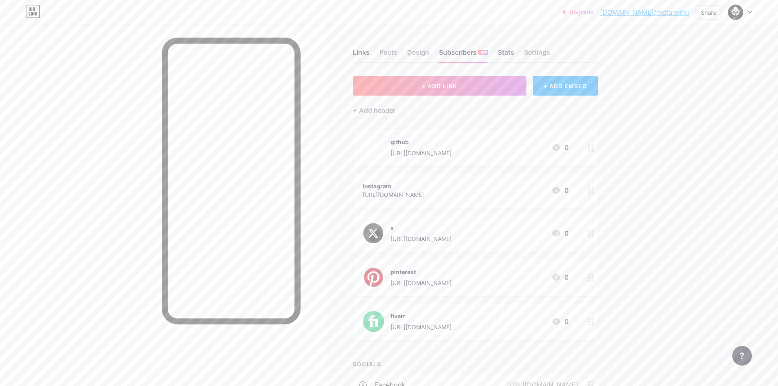
click at [513, 53] on div "Stats" at bounding box center [506, 54] width 16 height 15
click at [531, 54] on div "Settings" at bounding box center [537, 54] width 26 height 15
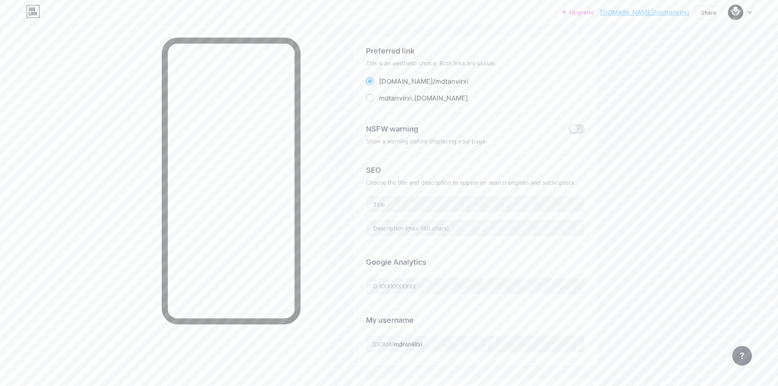
scroll to position [41, 0]
click at [420, 208] on input "text" at bounding box center [475, 204] width 218 height 16
click at [419, 229] on input "text" at bounding box center [475, 227] width 218 height 16
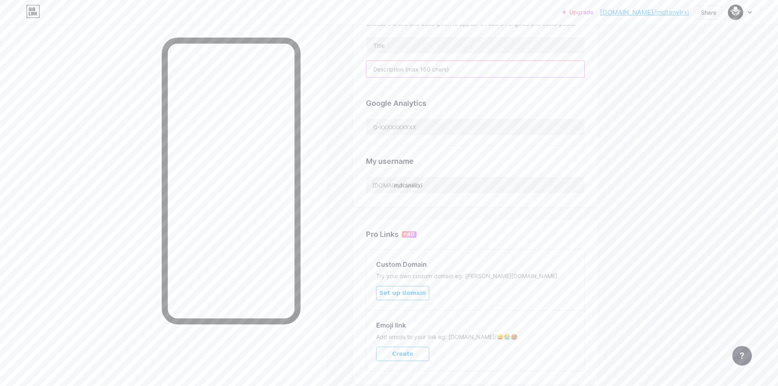
scroll to position [204, 0]
click at [439, 177] on input "mdtanvirxi" at bounding box center [475, 180] width 218 height 16
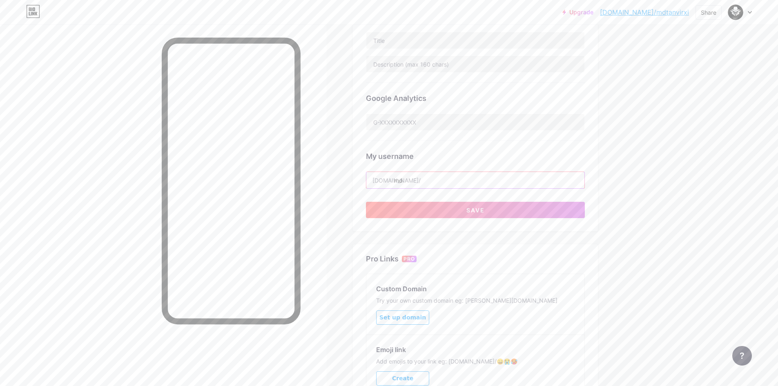
type input "m"
paste input "cyberlahari"
type input "cyberlahari"
click at [426, 214] on button "Save" at bounding box center [475, 210] width 219 height 16
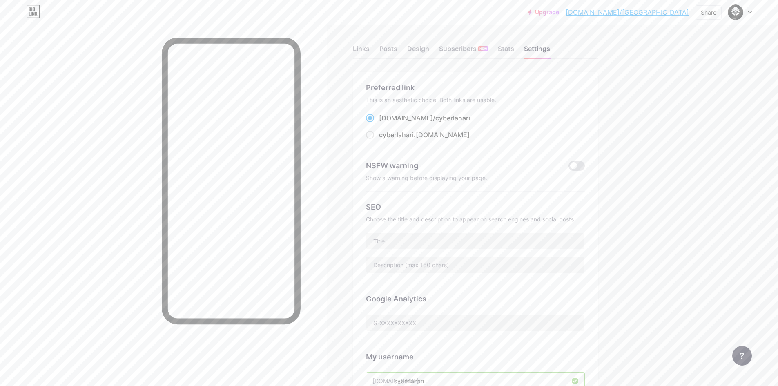
scroll to position [0, 0]
click at [508, 53] on div "Stats" at bounding box center [506, 54] width 16 height 15
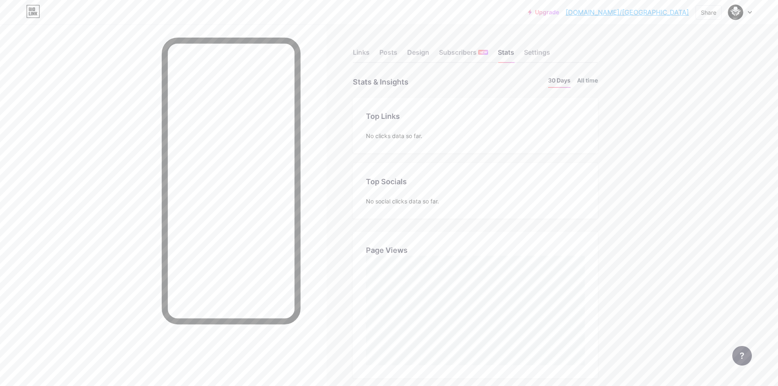
click at [590, 84] on li "All time" at bounding box center [587, 82] width 21 height 12
click at [570, 80] on li "30 Days" at bounding box center [559, 82] width 22 height 12
click at [422, 47] on div "Links Posts Design Subscribers NEW Stats Settings" at bounding box center [475, 48] width 245 height 29
click at [422, 48] on div "Design" at bounding box center [418, 54] width 22 height 15
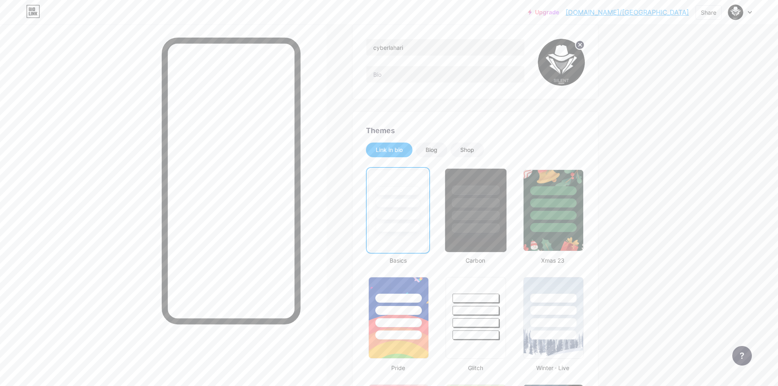
scroll to position [82, 0]
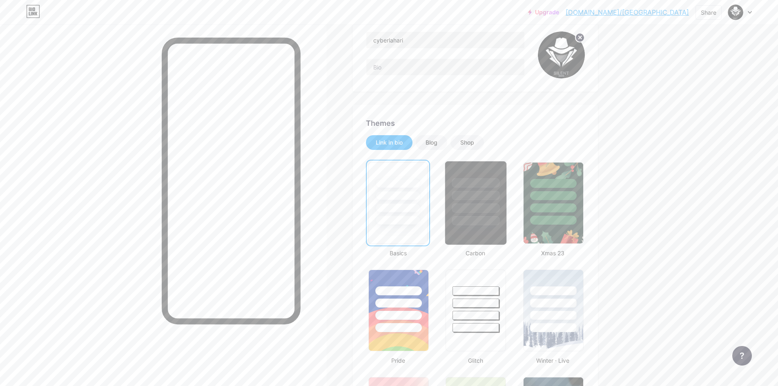
click at [460, 208] on div at bounding box center [476, 207] width 48 height 9
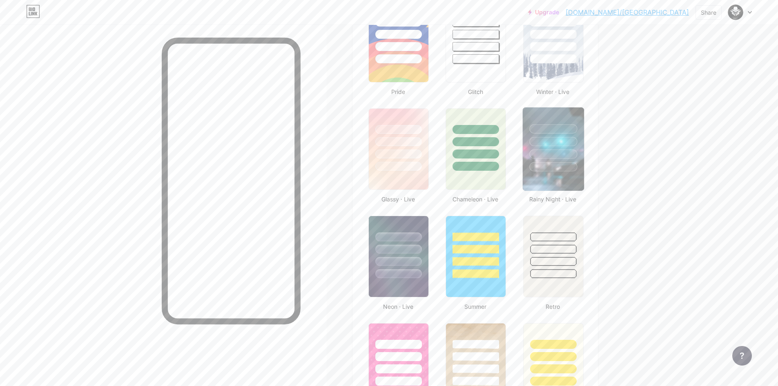
scroll to position [327, 0]
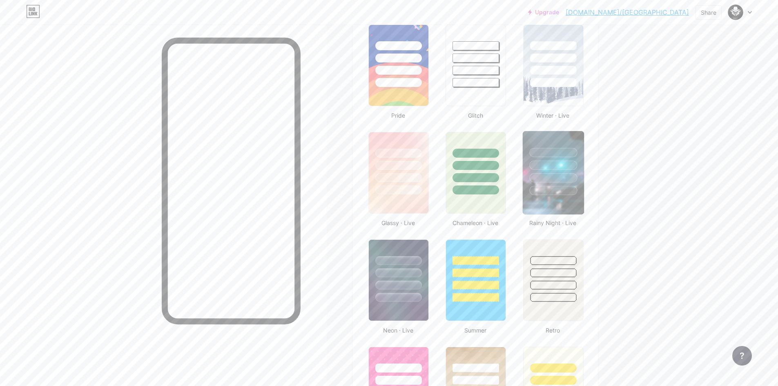
click at [553, 184] on div at bounding box center [553, 163] width 61 height 64
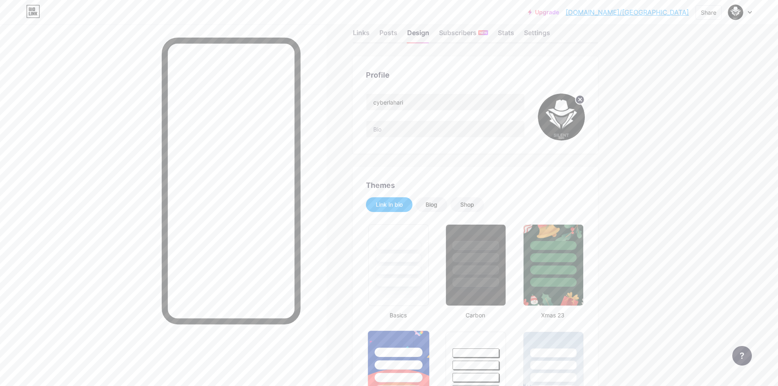
scroll to position [0, 0]
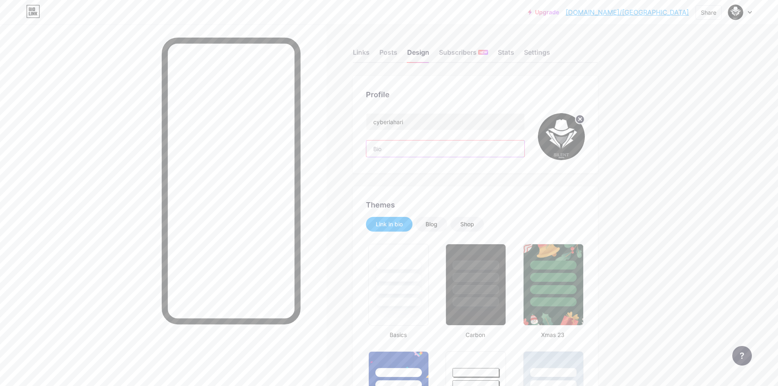
click at [416, 150] on input "text" at bounding box center [445, 149] width 158 height 16
paste input "Ethical Hacker & WordPress Security Specialist | Penetration Testing to Safegua…"
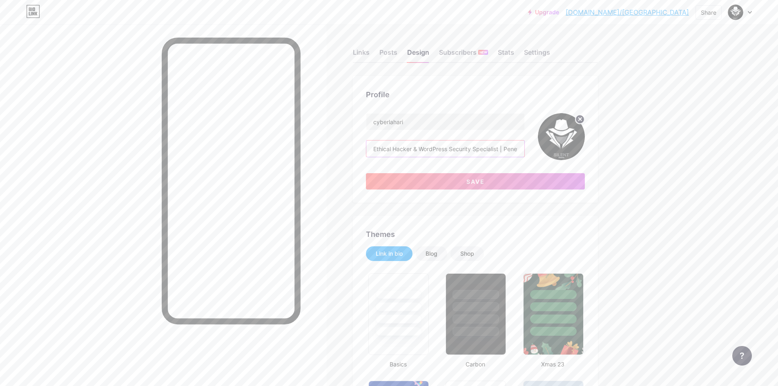
scroll to position [0, 157]
type input "Ethical Hacker & WordPress Security Specialist | Penetration Testing to Safegua…"
click at [423, 179] on button "Save" at bounding box center [475, 181] width 219 height 16
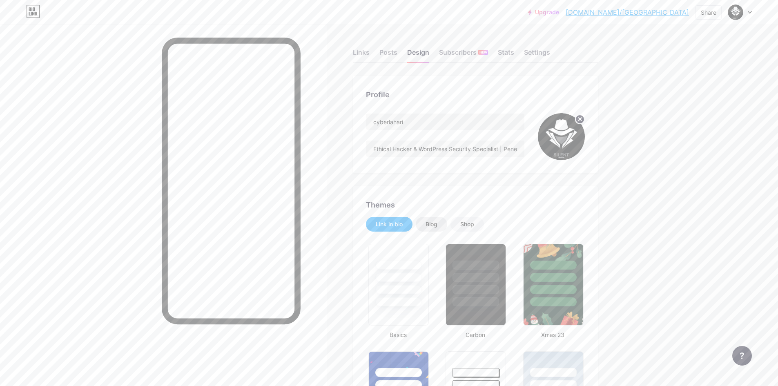
click at [431, 224] on div "Blog" at bounding box center [432, 224] width 12 height 8
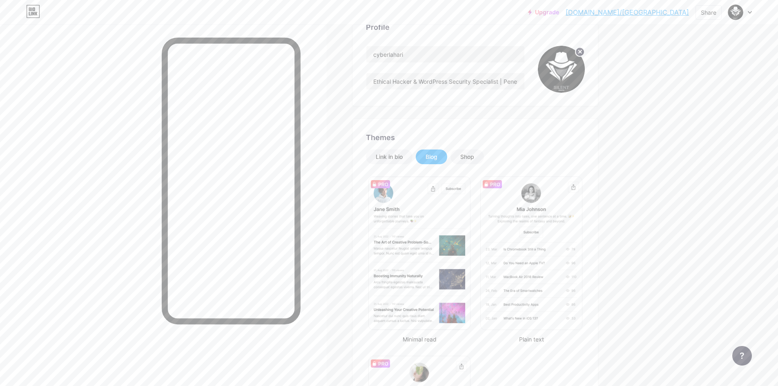
scroll to position [82, 0]
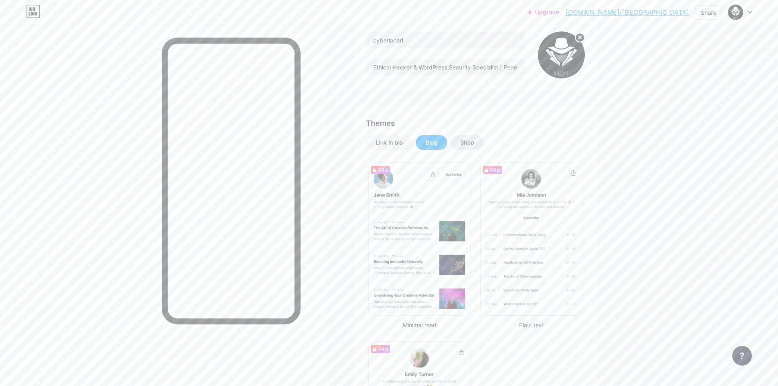
click at [466, 144] on div "Shop" at bounding box center [467, 142] width 14 height 8
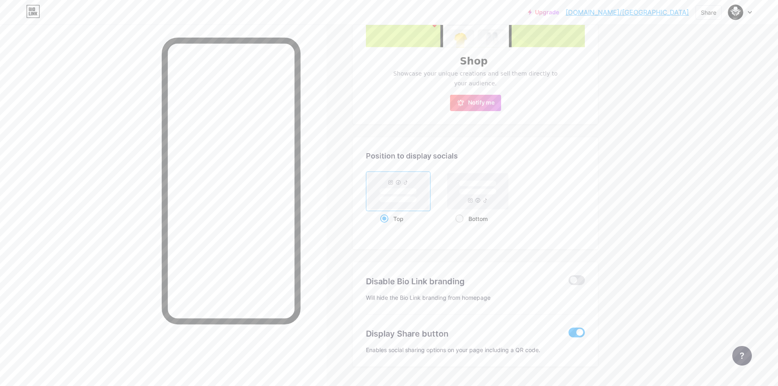
scroll to position [330, 0]
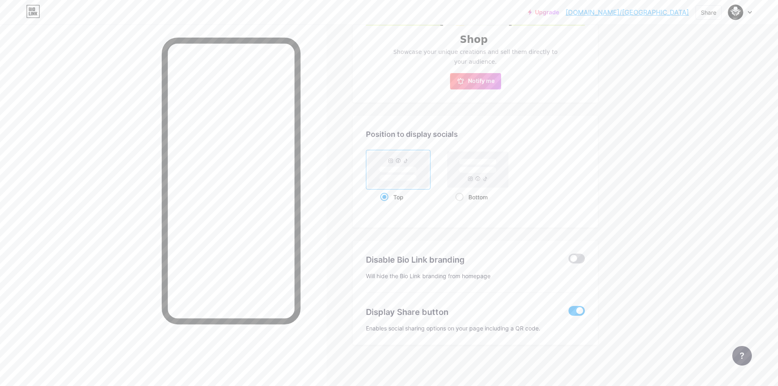
click at [576, 259] on span at bounding box center [577, 259] width 16 height 10
click at [569, 261] on input "checkbox" at bounding box center [569, 261] width 0 height 0
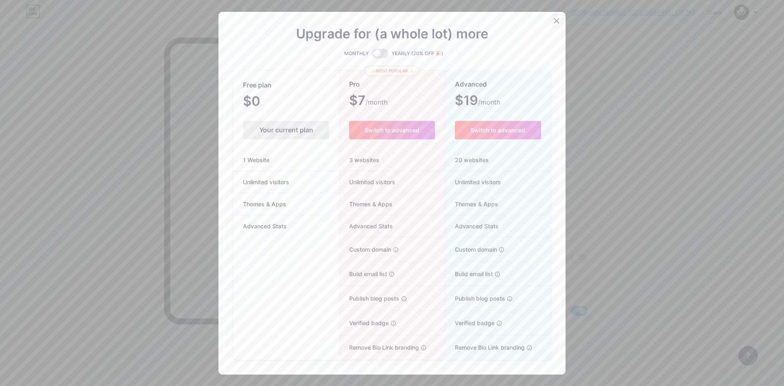
click at [555, 20] on icon at bounding box center [556, 21] width 7 height 7
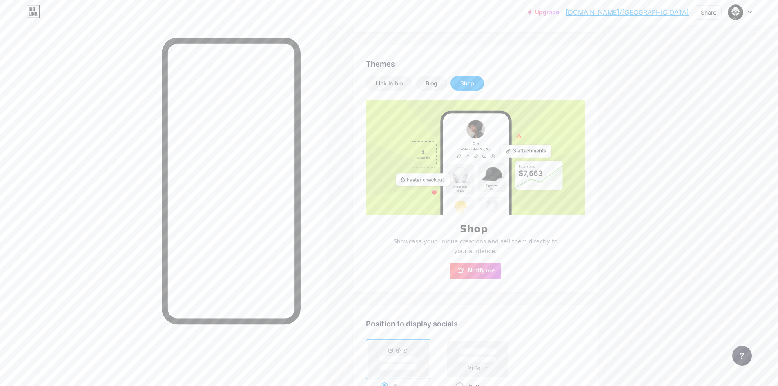
scroll to position [126, 0]
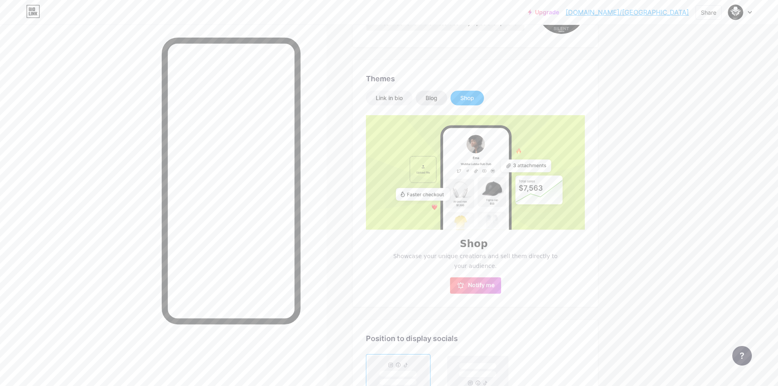
click at [443, 97] on div "Blog" at bounding box center [431, 98] width 31 height 15
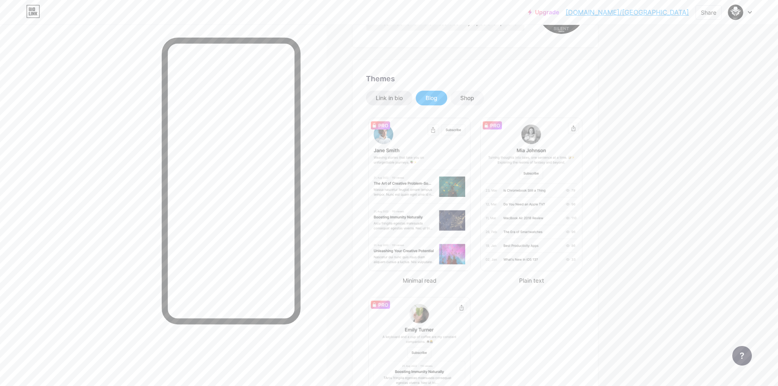
click at [400, 96] on div "Link in bio" at bounding box center [389, 98] width 27 height 8
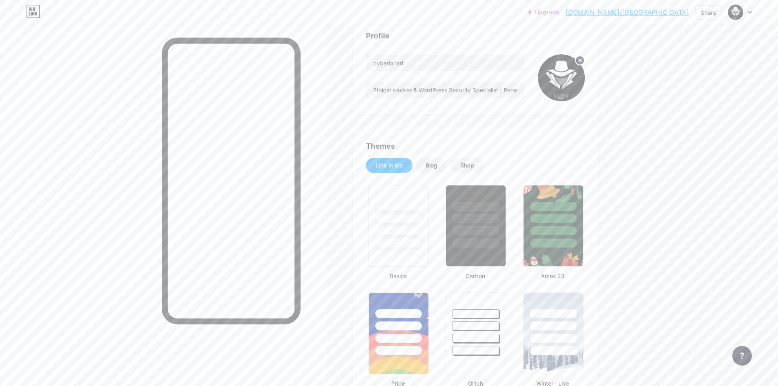
scroll to position [0, 0]
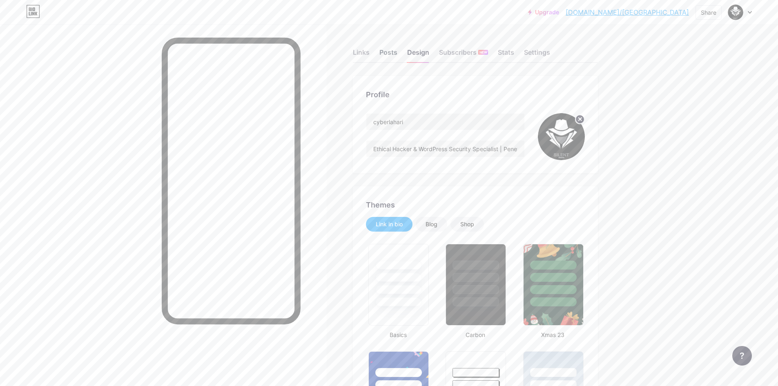
click at [388, 52] on div "Posts" at bounding box center [388, 54] width 18 height 15
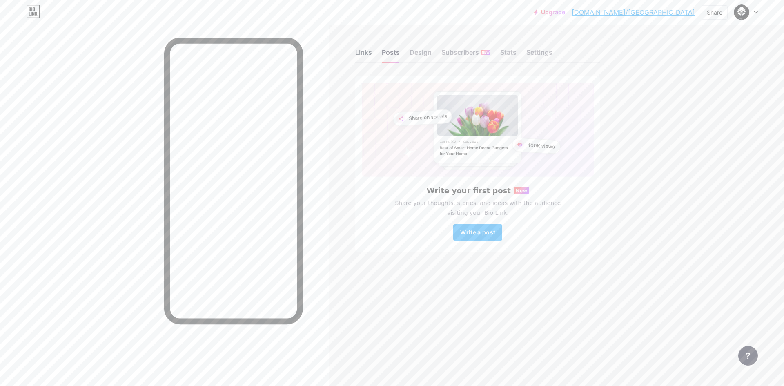
click at [362, 54] on div "Links" at bounding box center [363, 54] width 17 height 15
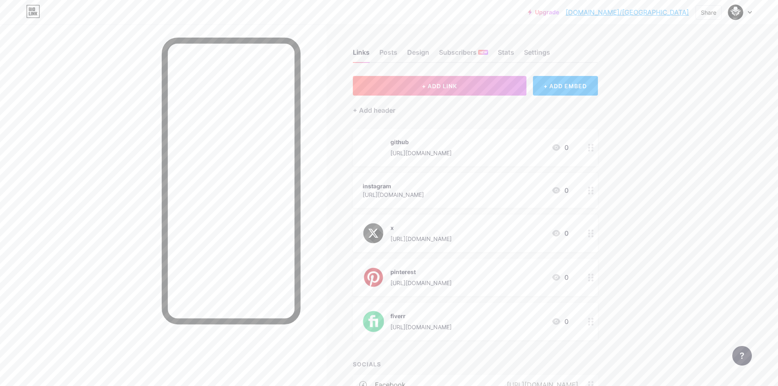
click at [541, 181] on div "instagram https://www.instagram.com/CyberLahari 0" at bounding box center [466, 190] width 206 height 19
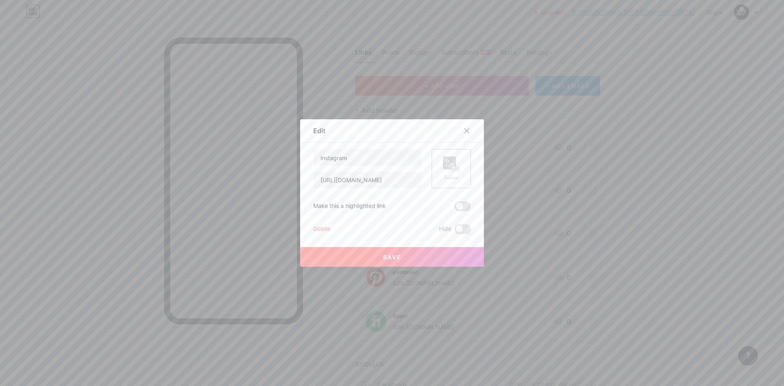
click at [438, 167] on div "Picture" at bounding box center [451, 168] width 39 height 39
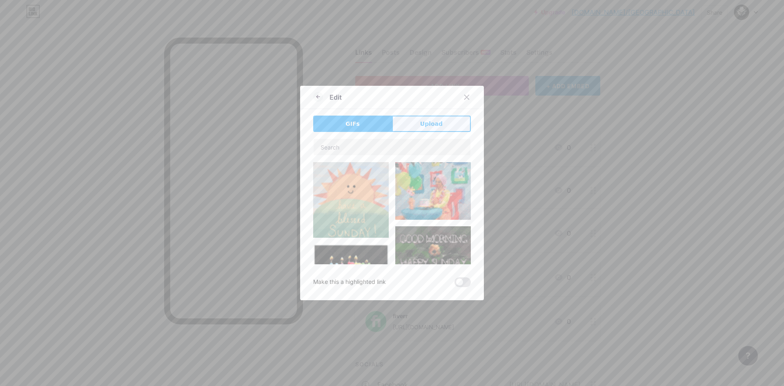
click at [439, 128] on button "Upload" at bounding box center [431, 124] width 79 height 16
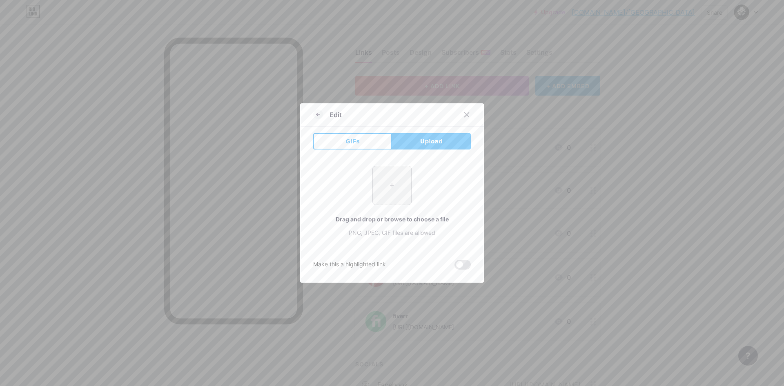
click at [397, 175] on input "file" at bounding box center [392, 185] width 38 height 38
type input "C:\fakepath\imgi_149_2048px-Instagram_logo_2022.svg.png"
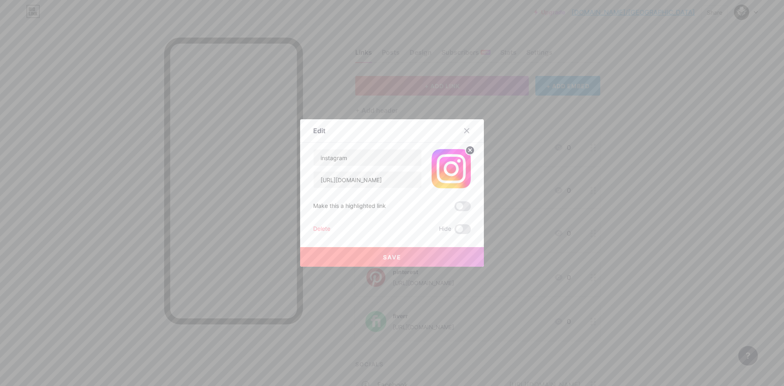
click at [413, 260] on button "Save" at bounding box center [392, 257] width 184 height 20
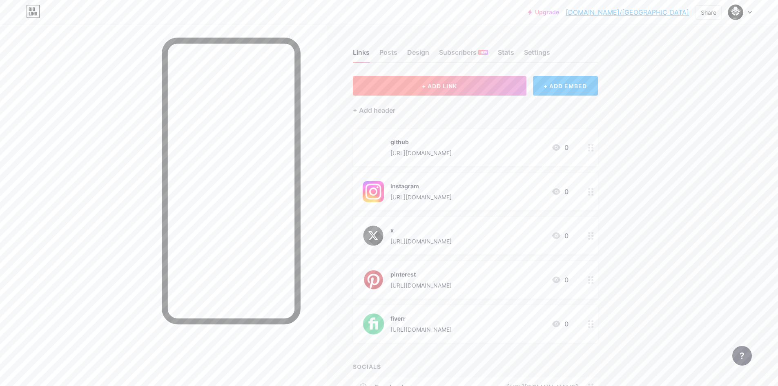
click at [434, 89] on button "+ ADD LINK" at bounding box center [440, 86] width 174 height 20
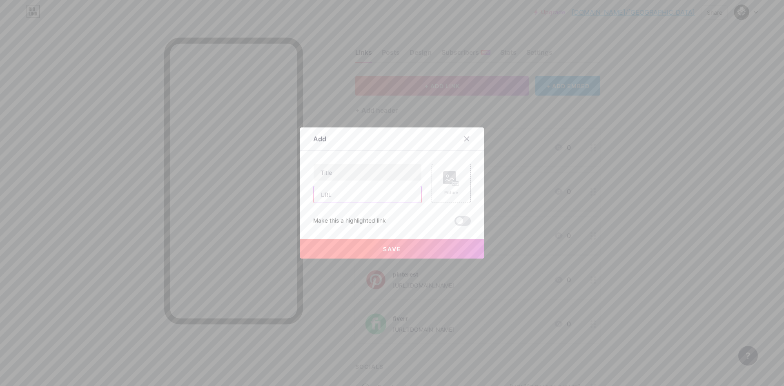
click at [360, 190] on input "text" at bounding box center [368, 194] width 108 height 16
paste input "[URL][DOMAIN_NAME]"
click at [346, 193] on input "[URL][DOMAIN_NAME]" at bounding box center [368, 194] width 108 height 16
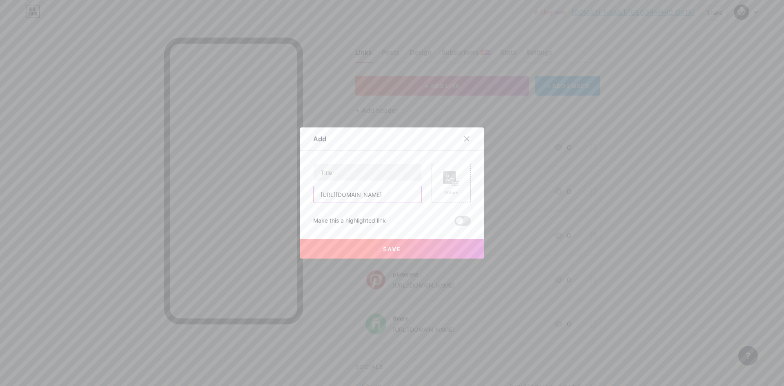
click at [346, 193] on input "[URL][DOMAIN_NAME]" at bounding box center [368, 194] width 108 height 16
click at [346, 194] on input "[URL][DOMAIN_NAME]" at bounding box center [368, 194] width 108 height 16
click at [374, 196] on input "[URL][DOMAIN_NAME]" at bounding box center [368, 194] width 108 height 16
click at [339, 199] on input "[URL][DOMAIN_NAME]" at bounding box center [368, 194] width 108 height 16
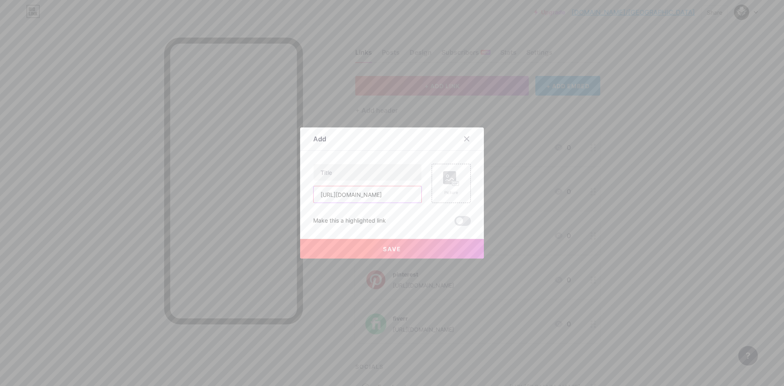
click at [339, 199] on input "[URL][DOMAIN_NAME]" at bounding box center [368, 194] width 108 height 16
type input "[URL][DOMAIN_NAME]"
click at [351, 183] on div "[URL][DOMAIN_NAME]" at bounding box center [367, 183] width 109 height 39
click at [352, 177] on input "text" at bounding box center [368, 172] width 108 height 16
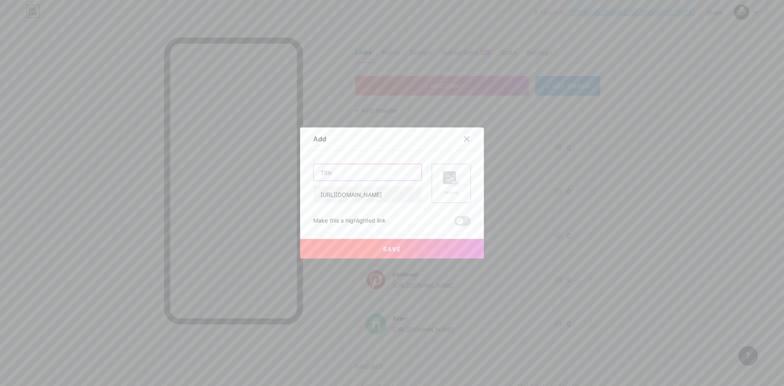
paste input "threads"
type input "threads"
click at [446, 183] on rect at bounding box center [449, 177] width 13 height 13
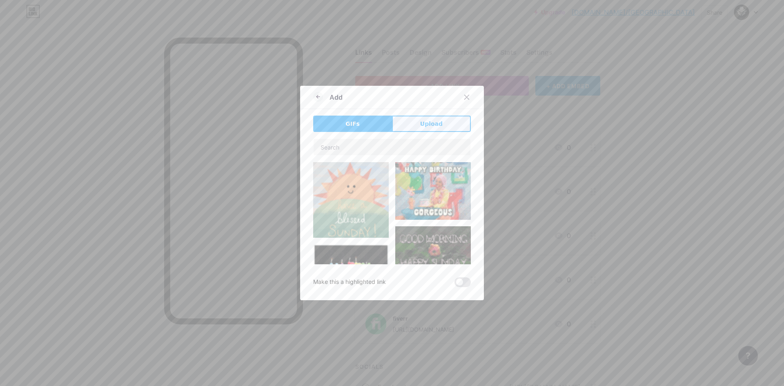
click at [425, 125] on span "Upload" at bounding box center [431, 124] width 22 height 9
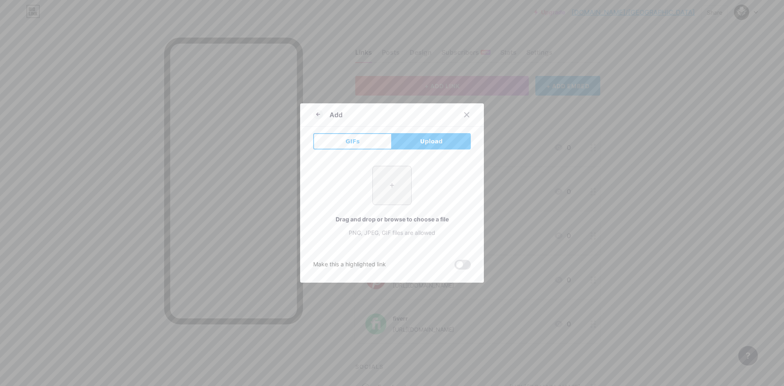
click at [373, 184] on input "file" at bounding box center [392, 185] width 38 height 38
type input "C:\fakepath\imgi_145_threads-app-logo-icon-isolated-white-background-293139945.…"
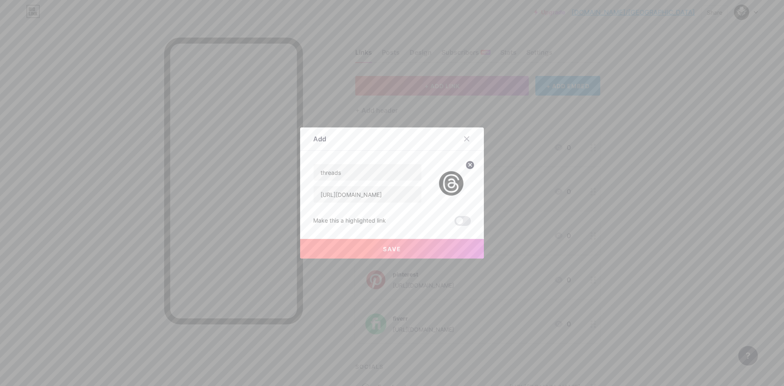
click at [437, 240] on button "Save" at bounding box center [392, 249] width 184 height 20
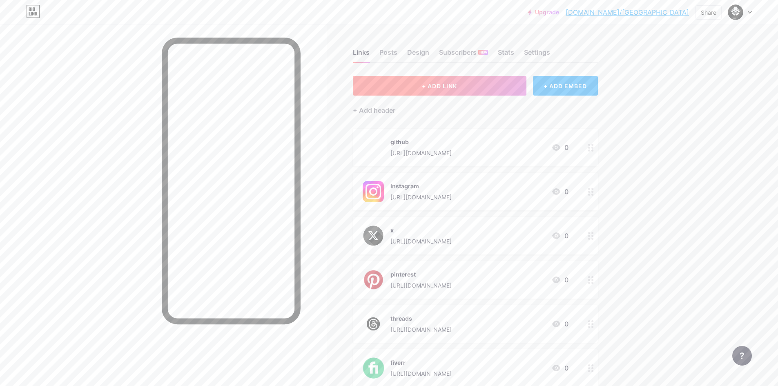
click at [422, 87] on button "+ ADD LINK" at bounding box center [440, 86] width 174 height 20
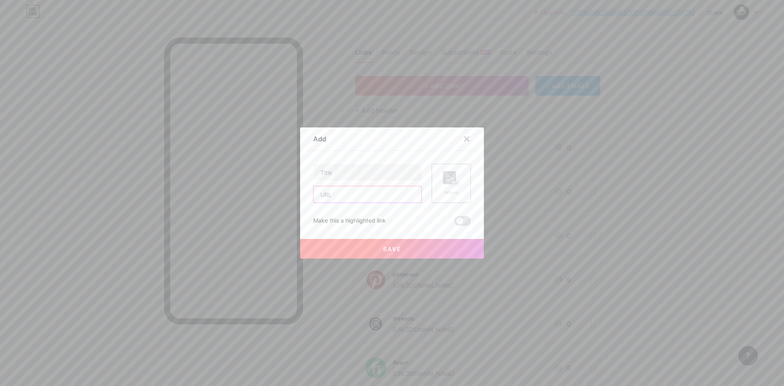
click at [347, 193] on input "text" at bounding box center [368, 194] width 108 height 16
paste input "[URL][DOMAIN_NAME]"
click at [337, 197] on input "[URL][DOMAIN_NAME]" at bounding box center [368, 194] width 108 height 16
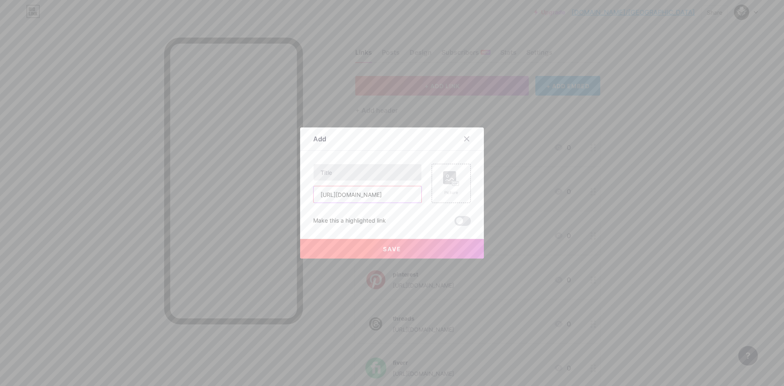
type input "[URL][DOMAIN_NAME]"
click at [346, 176] on input "text" at bounding box center [368, 172] width 108 height 16
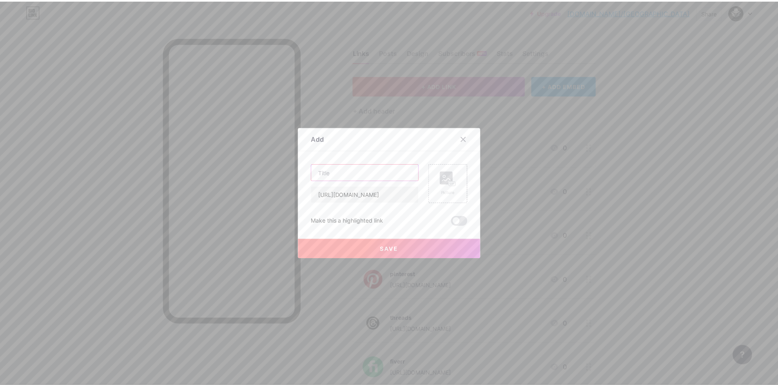
scroll to position [0, 0]
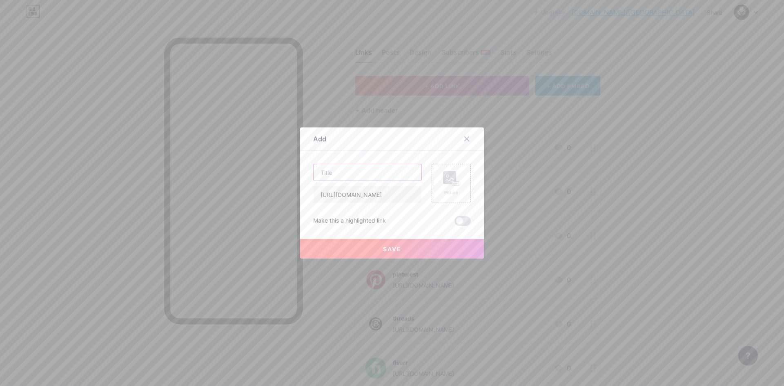
paste input "hackerearth"
type input "hackerearth"
click at [444, 186] on icon at bounding box center [451, 178] width 16 height 15
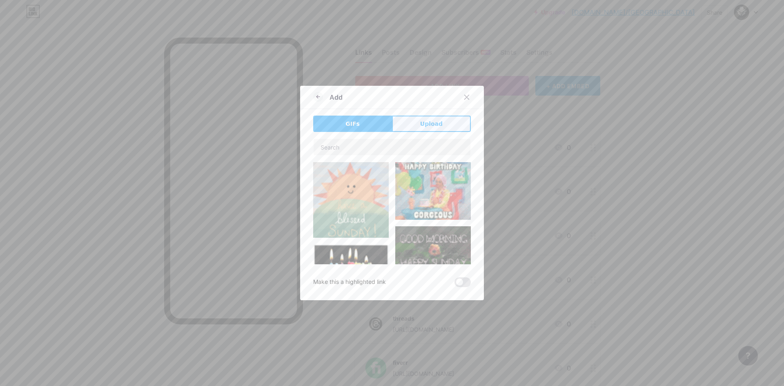
drag, startPoint x: 420, startPoint y: 117, endPoint x: 419, endPoint y: 127, distance: 10.3
click at [420, 117] on button "Upload" at bounding box center [431, 124] width 79 height 16
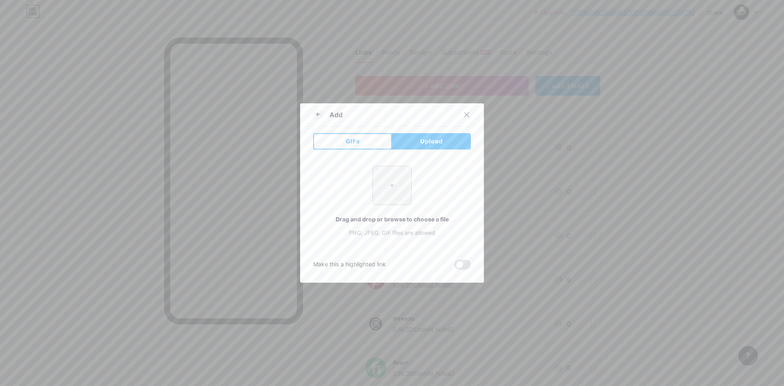
click at [390, 181] on input "file" at bounding box center [392, 185] width 38 height 38
type input "C:\fakepath\imgi_15_default.png"
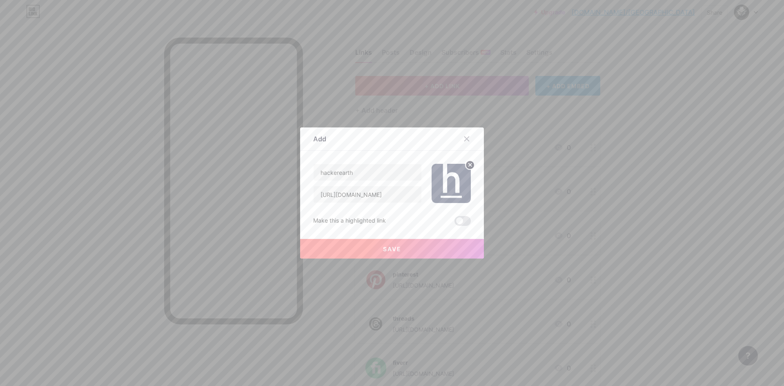
click at [404, 243] on button "Save" at bounding box center [392, 249] width 184 height 20
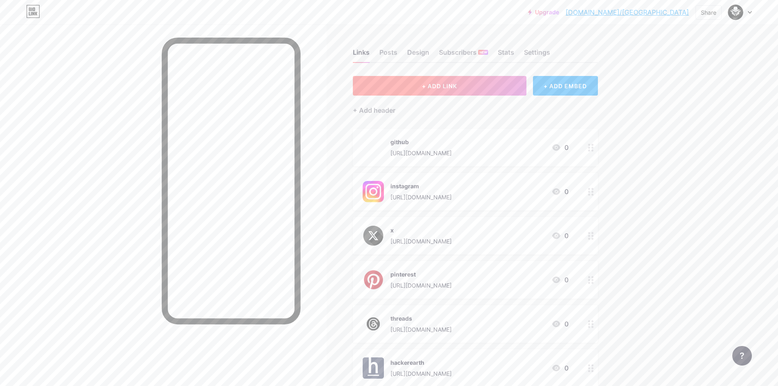
click at [479, 87] on button "+ ADD LINK" at bounding box center [440, 86] width 174 height 20
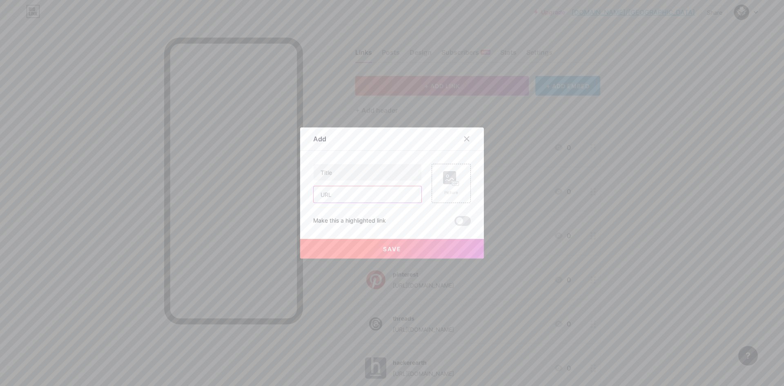
click at [368, 197] on input "text" at bounding box center [368, 194] width 108 height 16
paste input "[URL][DOMAIN_NAME]"
click at [347, 198] on input "[URL][DOMAIN_NAME]" at bounding box center [368, 194] width 108 height 16
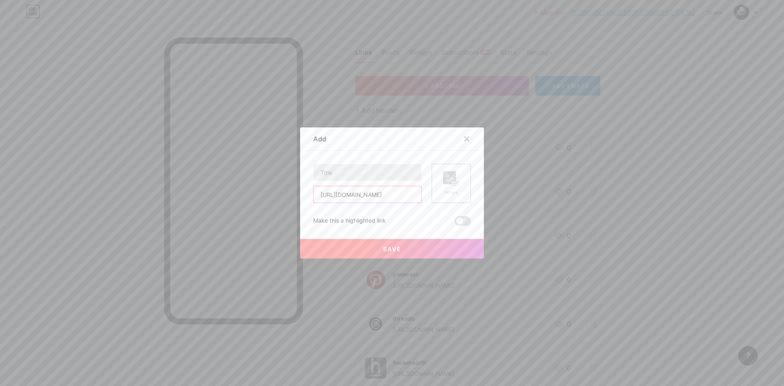
type input "[URL][DOMAIN_NAME]"
click at [338, 174] on input "text" at bounding box center [368, 172] width 108 height 16
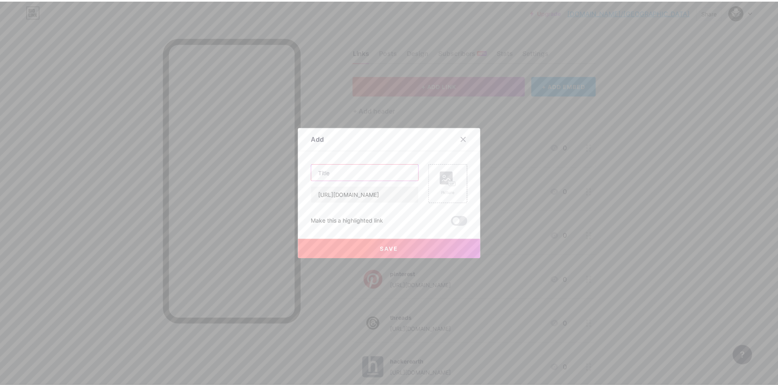
scroll to position [0, 0]
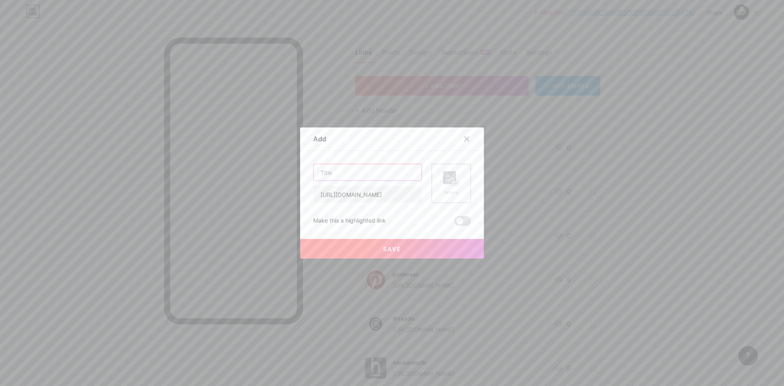
paste input "facebook"
type input "facebook"
click at [443, 182] on rect at bounding box center [449, 177] width 13 height 13
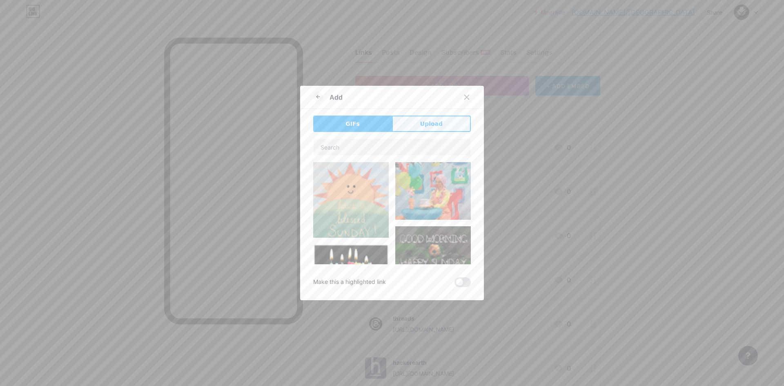
click at [422, 122] on span "Upload" at bounding box center [431, 124] width 22 height 9
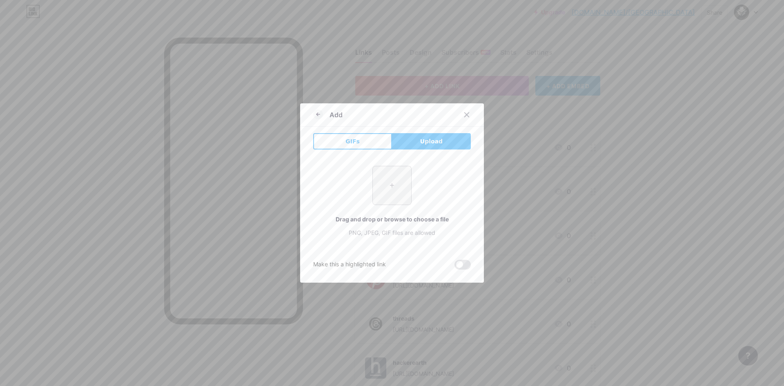
click at [383, 181] on input "file" at bounding box center [392, 185] width 38 height 38
type input "C:\fakepath\imgi_155_Facebook-logo.png"
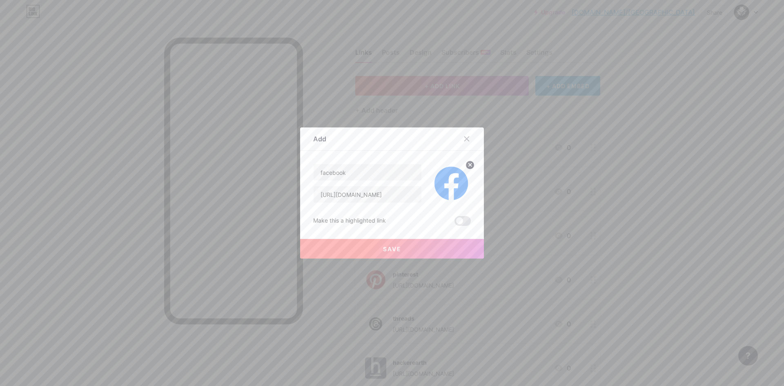
click at [404, 251] on button "Save" at bounding box center [392, 249] width 184 height 20
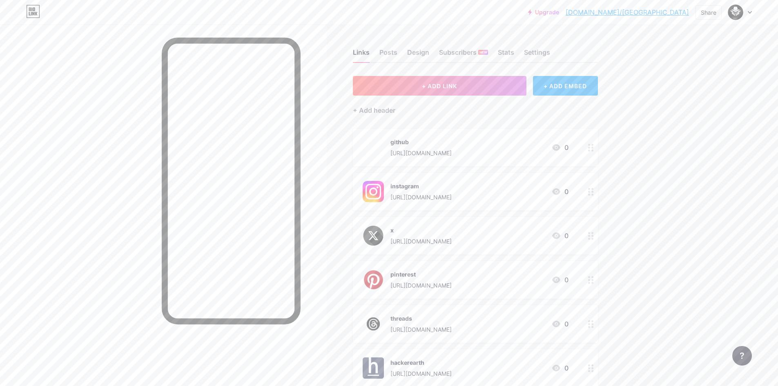
click at [264, 325] on div at bounding box center [231, 224] width 139 height 373
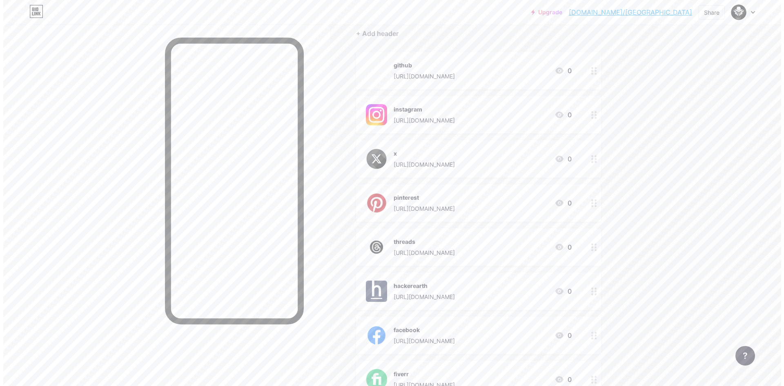
scroll to position [4, 0]
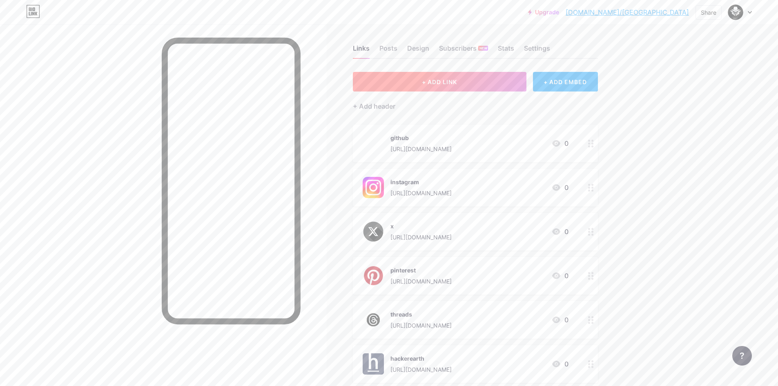
click at [437, 76] on button "+ ADD LINK" at bounding box center [440, 82] width 174 height 20
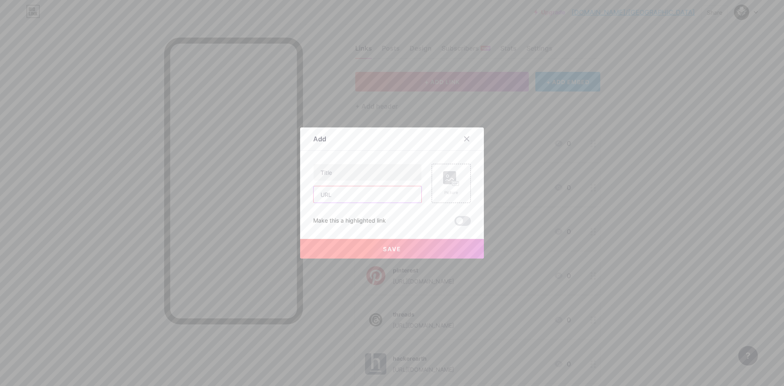
click at [383, 196] on input "text" at bounding box center [368, 194] width 108 height 16
paste input "[URL][DOMAIN_NAME]"
click at [355, 196] on input "[URL][DOMAIN_NAME]" at bounding box center [368, 194] width 108 height 16
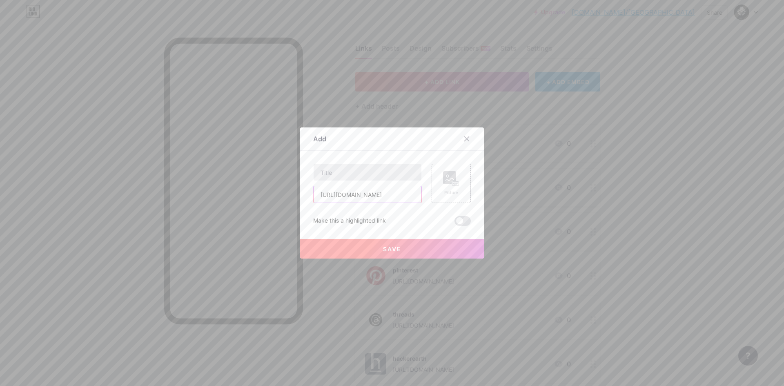
type input "[URL][DOMAIN_NAME]"
click at [346, 169] on input "text" at bounding box center [368, 172] width 108 height 16
paste input "tiktok"
type input "tiktok"
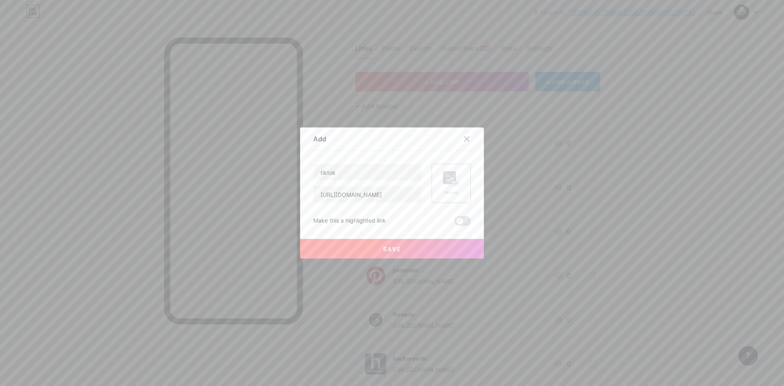
click at [452, 185] on rect at bounding box center [455, 183] width 7 height 5
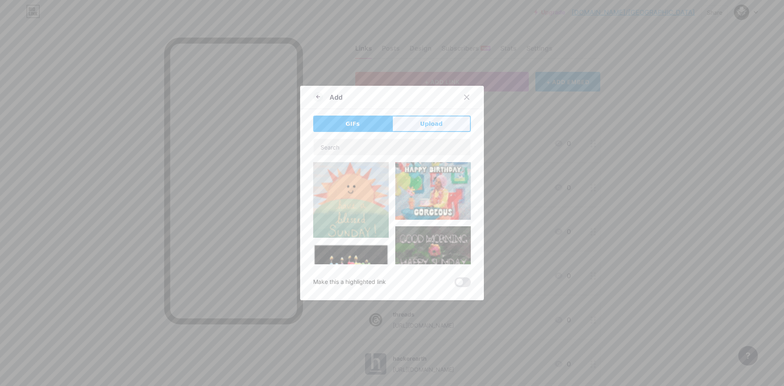
click at [411, 124] on button "Upload" at bounding box center [431, 124] width 79 height 16
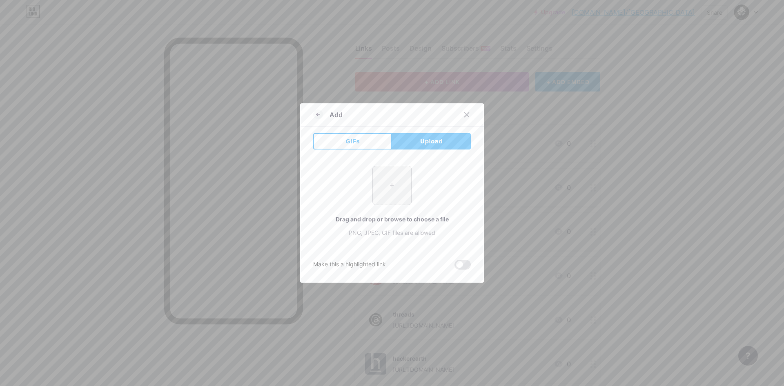
click at [392, 185] on input "file" at bounding box center [392, 185] width 38 height 38
type input "C:\fakepath\imgi_258_1655893962tiktok-logo-black-and-white.png"
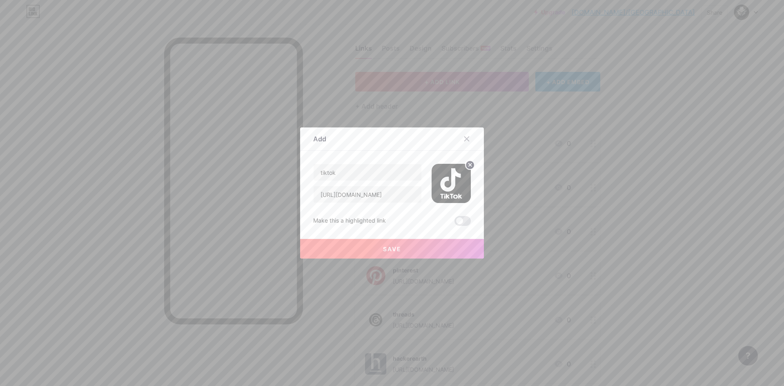
click at [386, 248] on span "Save" at bounding box center [392, 248] width 18 height 7
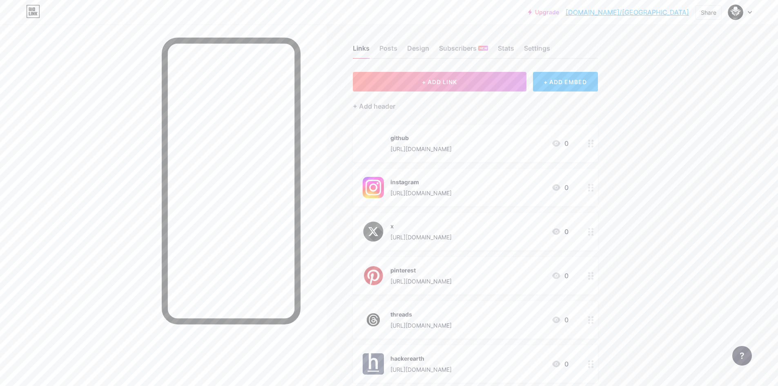
click at [551, 80] on div "+ ADD EMBED" at bounding box center [565, 82] width 65 height 20
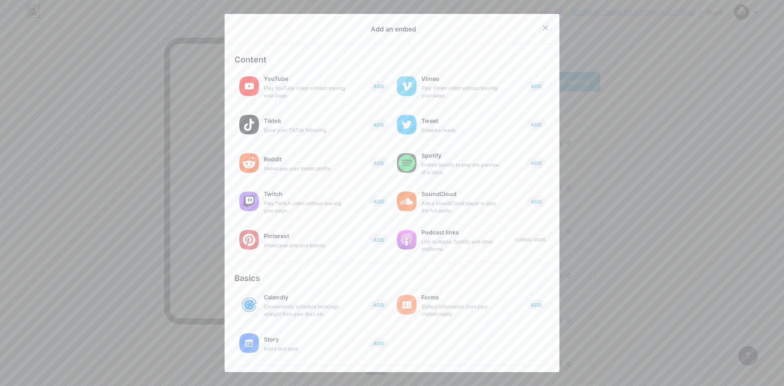
click at [543, 27] on icon at bounding box center [545, 28] width 7 height 7
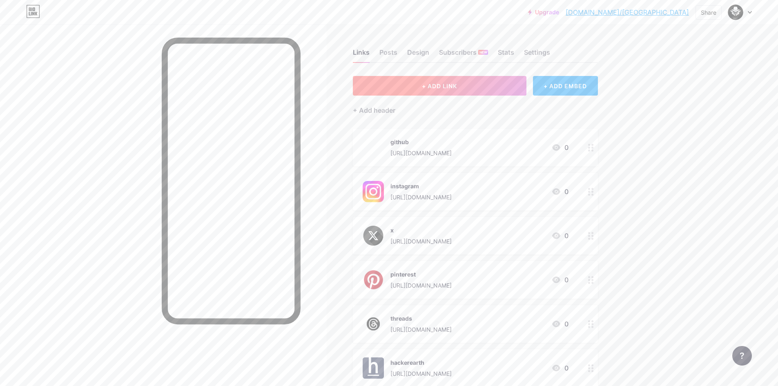
click at [456, 87] on span "+ ADD LINK" at bounding box center [439, 86] width 35 height 7
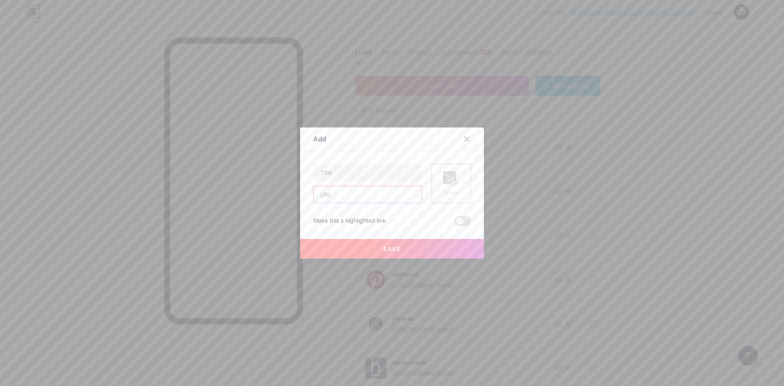
click at [391, 202] on input "text" at bounding box center [368, 194] width 108 height 16
click at [349, 200] on input "text" at bounding box center [368, 194] width 108 height 16
click at [353, 174] on input "text" at bounding box center [368, 172] width 108 height 16
click at [350, 199] on input "text" at bounding box center [368, 194] width 108 height 16
click at [345, 181] on div at bounding box center [367, 183] width 109 height 39
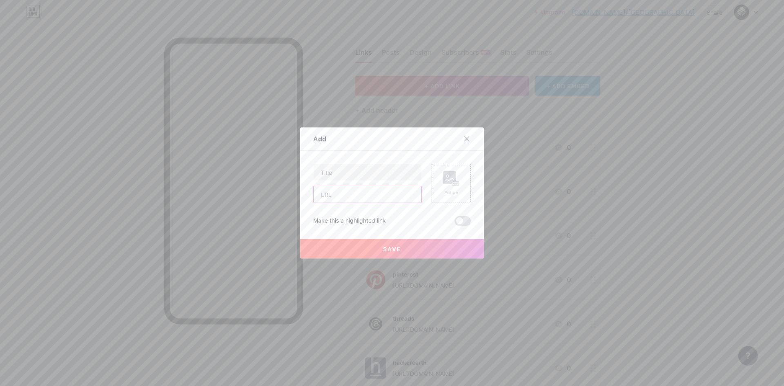
click at [335, 192] on input "text" at bounding box center [368, 194] width 108 height 16
paste input "[PHONE_NUMBER]"
type input "[PHONE_NUMBER]"
click at [348, 170] on input "text" at bounding box center [368, 172] width 108 height 16
paste input "whatsapp"
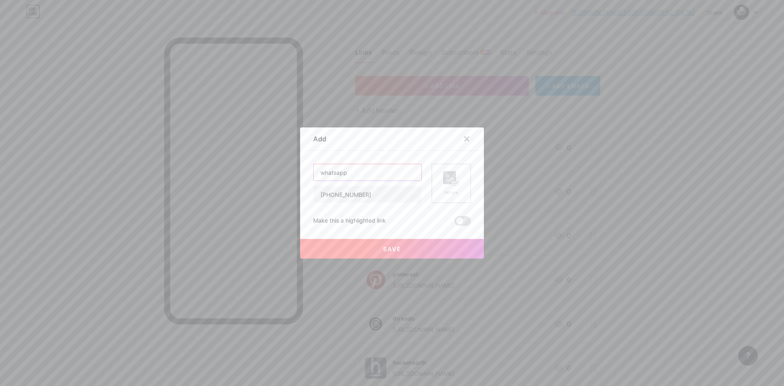
type input "whatsapp"
click at [443, 192] on div "Picture" at bounding box center [451, 193] width 16 height 6
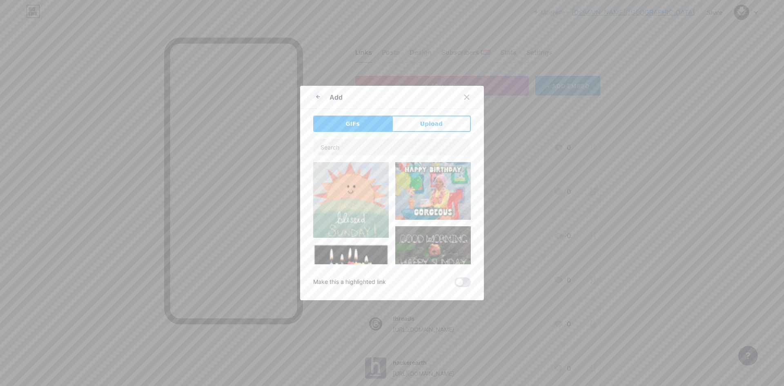
click at [416, 115] on div "Add GIFs Upload Content YouTube Play YouTube video without leaving your page. A…" at bounding box center [392, 193] width 184 height 214
click at [416, 123] on button "Upload" at bounding box center [431, 124] width 79 height 16
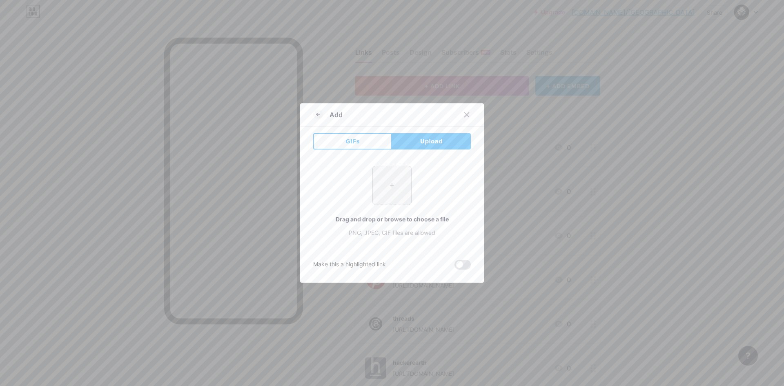
click at [382, 182] on input "file" at bounding box center [392, 185] width 38 height 38
type input "C:\fakepath\imgi_163_whatsapp_PNG21.png"
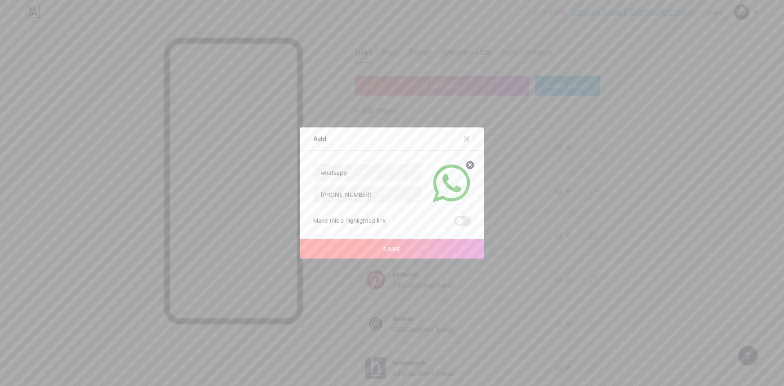
click at [425, 247] on button "Save" at bounding box center [392, 249] width 184 height 20
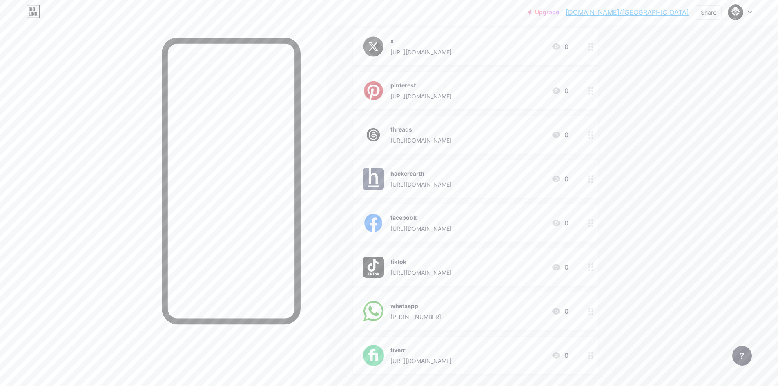
scroll to position [245, 0]
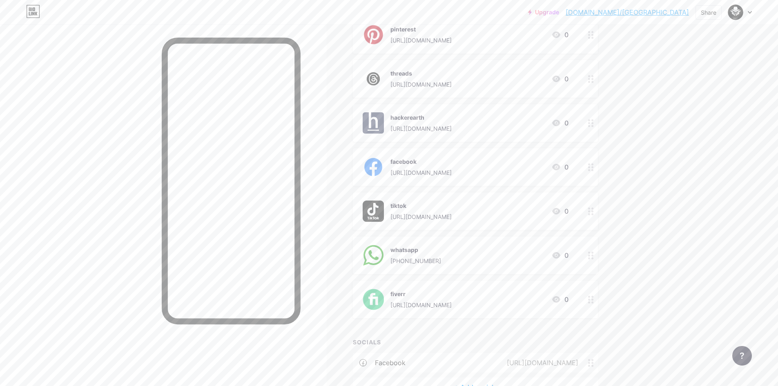
click at [513, 305] on div "fiverr https://www.fiverr.com/cyber_lahari/ 0" at bounding box center [466, 299] width 206 height 21
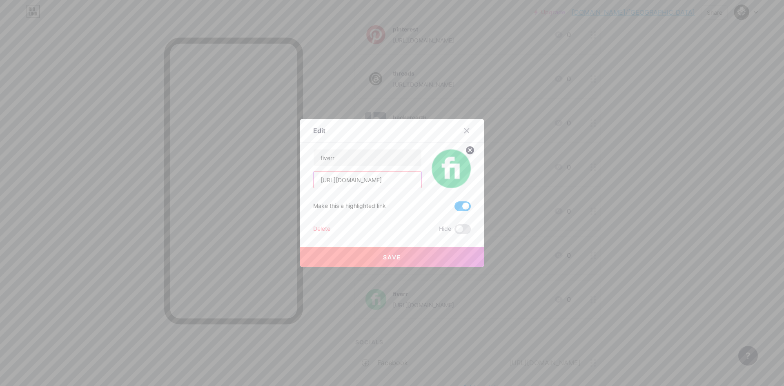
click at [409, 180] on input "[URL][DOMAIN_NAME]" at bounding box center [368, 180] width 108 height 16
click at [398, 161] on input "fiverr" at bounding box center [368, 157] width 108 height 16
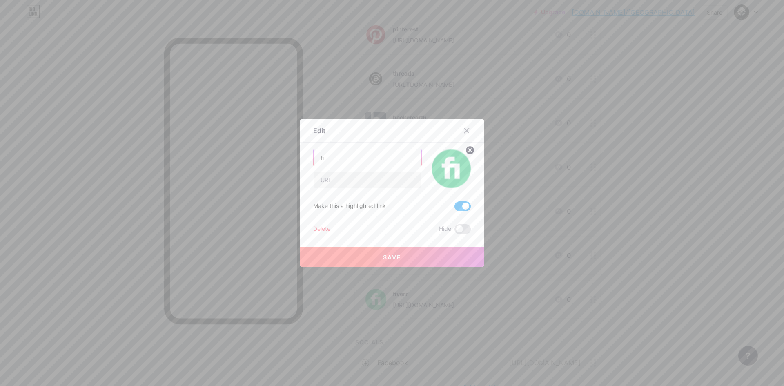
type input "f"
click at [466, 149] on circle at bounding box center [470, 150] width 9 height 9
click at [405, 261] on button "Save" at bounding box center [392, 257] width 184 height 20
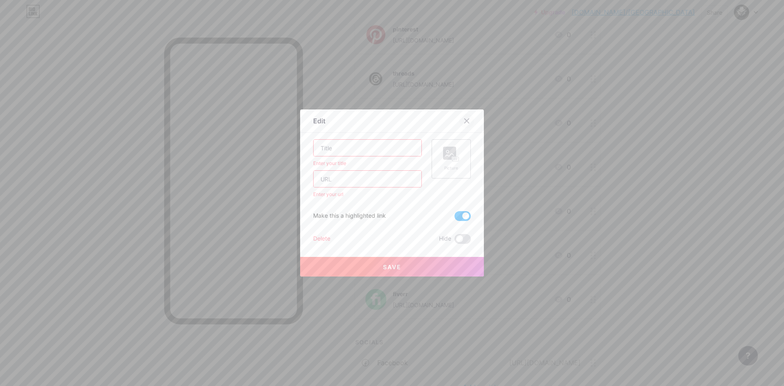
click at [464, 120] on icon at bounding box center [467, 121] width 7 height 7
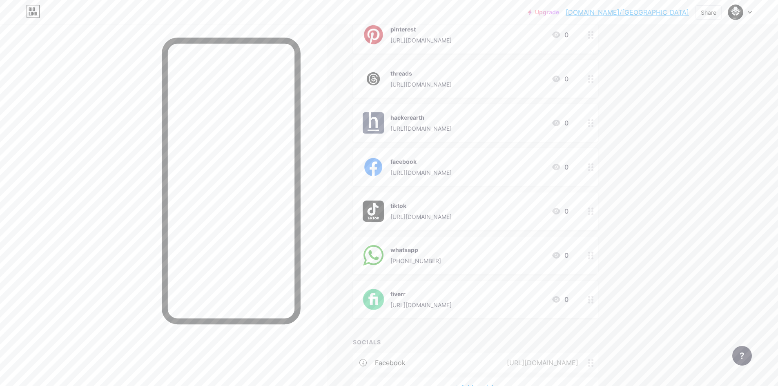
click at [442, 304] on div "[URL][DOMAIN_NAME]" at bounding box center [420, 305] width 61 height 9
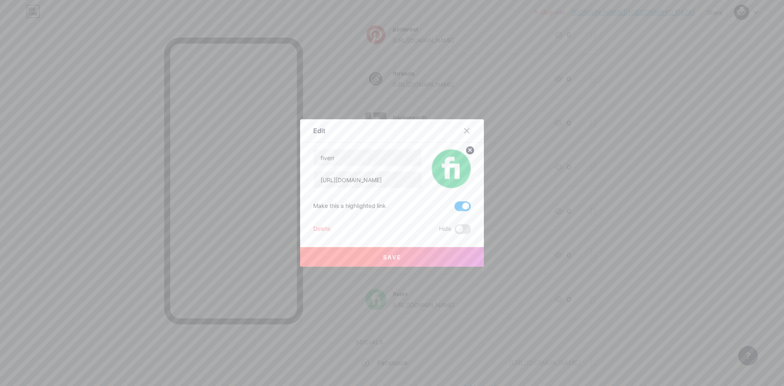
click at [324, 228] on div "Delete" at bounding box center [321, 229] width 17 height 10
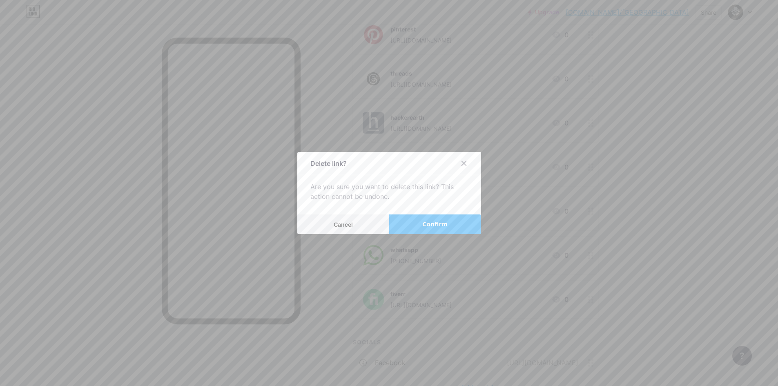
click at [431, 228] on span "Confirm" at bounding box center [434, 224] width 25 height 9
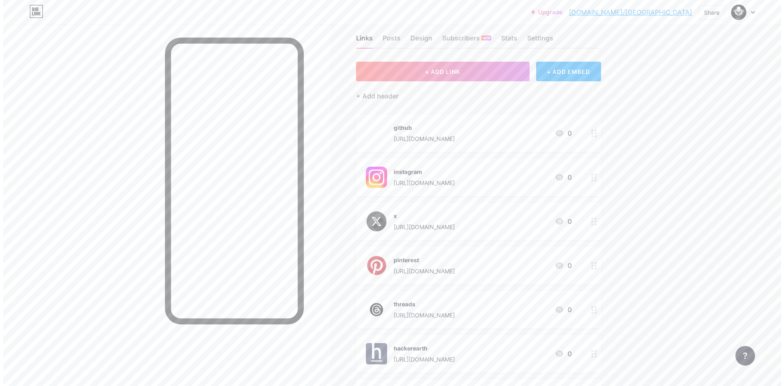
scroll to position [0, 0]
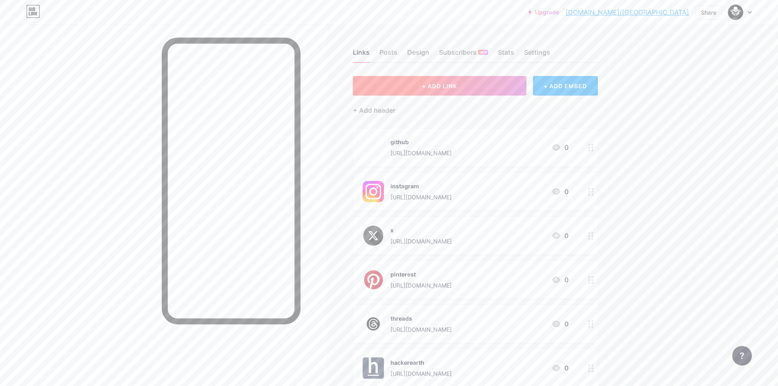
click at [414, 85] on button "+ ADD LINK" at bounding box center [440, 86] width 174 height 20
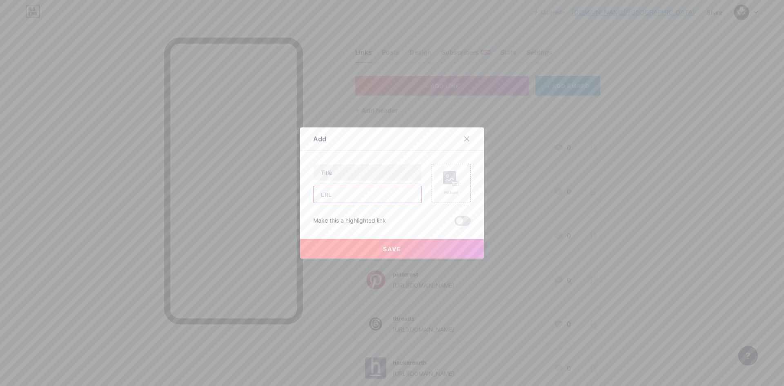
click at [340, 195] on input "text" at bounding box center [368, 194] width 108 height 16
paste input "[URL][DOMAIN_NAME]"
click at [354, 197] on input "[URL][DOMAIN_NAME]" at bounding box center [368, 194] width 108 height 16
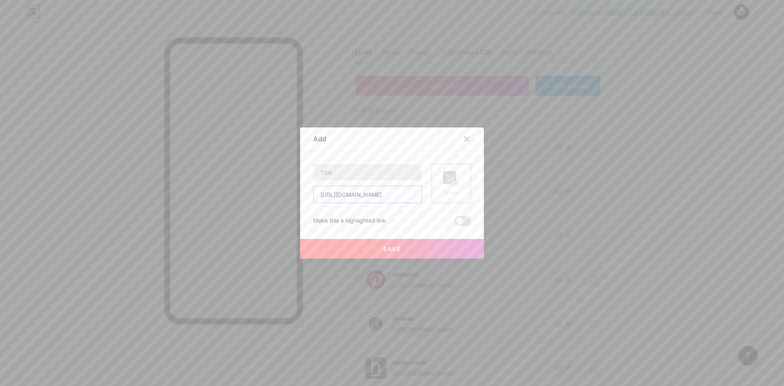
type input "[URL][DOMAIN_NAME]"
click at [349, 174] on input "text" at bounding box center [368, 172] width 108 height 16
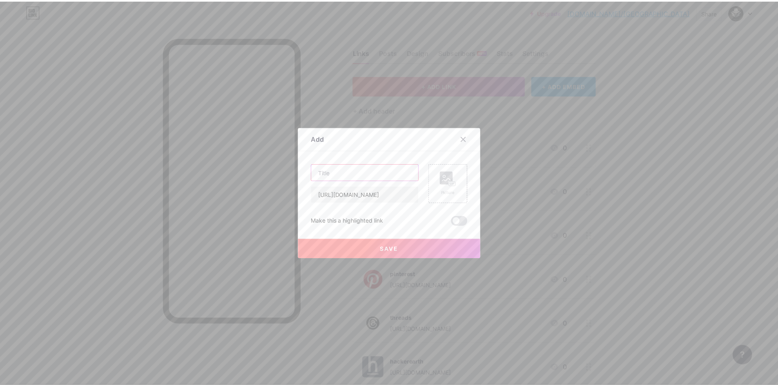
scroll to position [0, 0]
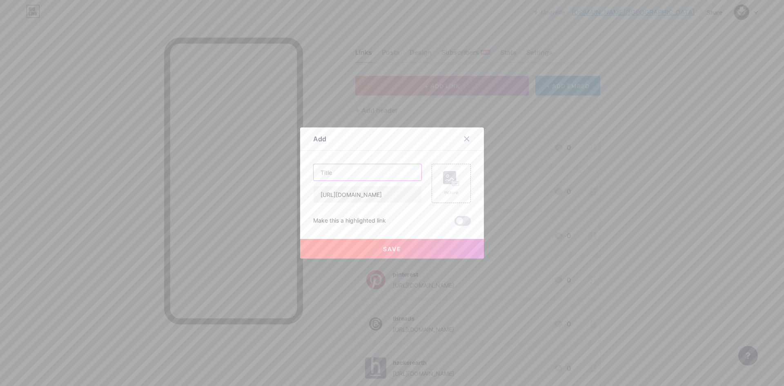
paste input "fiverr"
type input "fiverr"
click at [443, 183] on rect at bounding box center [449, 177] width 13 height 13
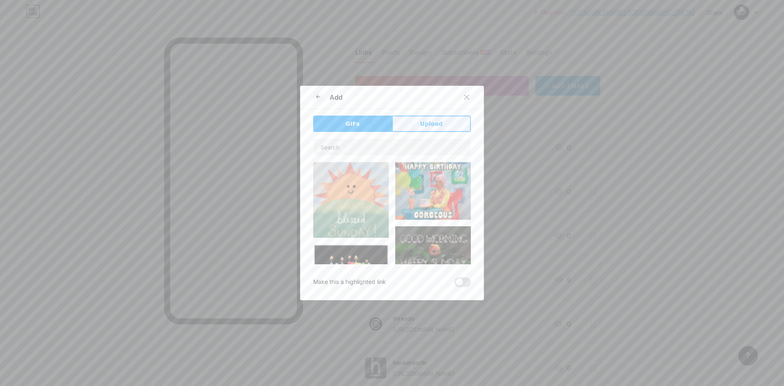
click at [412, 125] on button "Upload" at bounding box center [431, 124] width 79 height 16
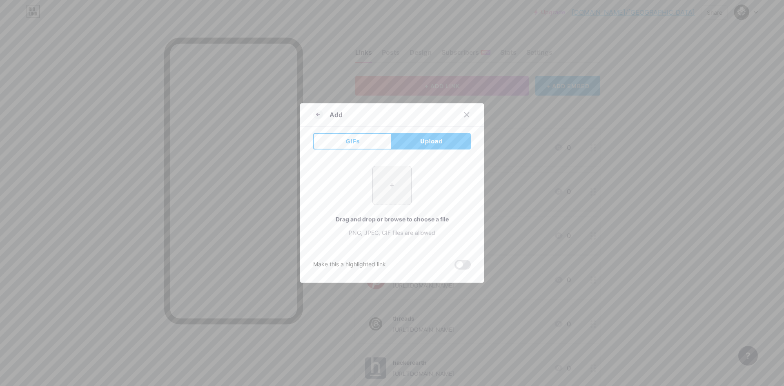
click at [394, 185] on input "file" at bounding box center [392, 185] width 38 height 38
type input "C:\fakepath\imgi_224_Fiverr-Logo.png"
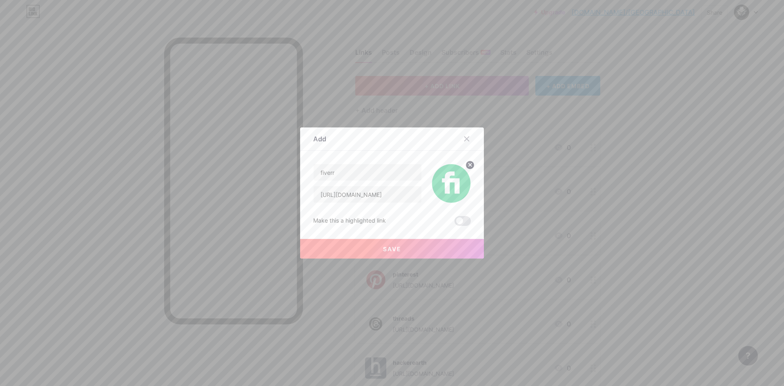
click at [376, 248] on button "Save" at bounding box center [392, 249] width 184 height 20
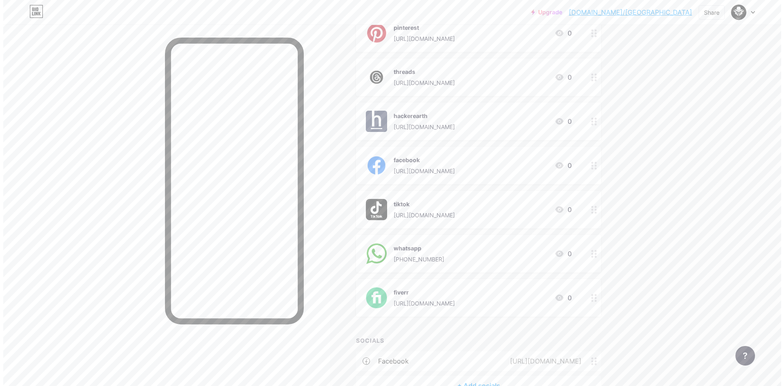
scroll to position [297, 0]
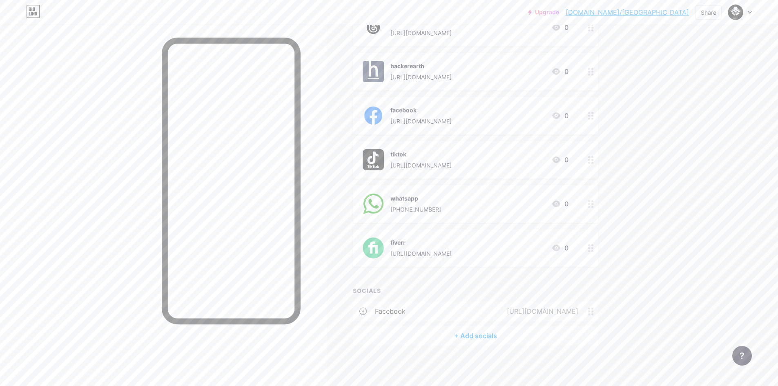
click at [455, 337] on div "+ Add socials" at bounding box center [475, 336] width 245 height 20
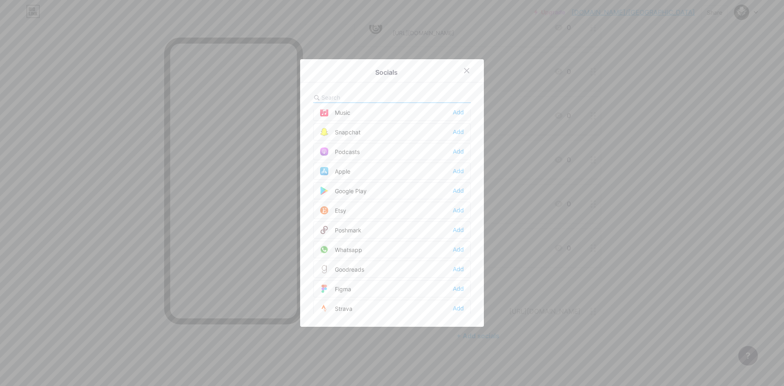
scroll to position [613, 0]
click at [455, 214] on div "Add" at bounding box center [458, 211] width 11 height 8
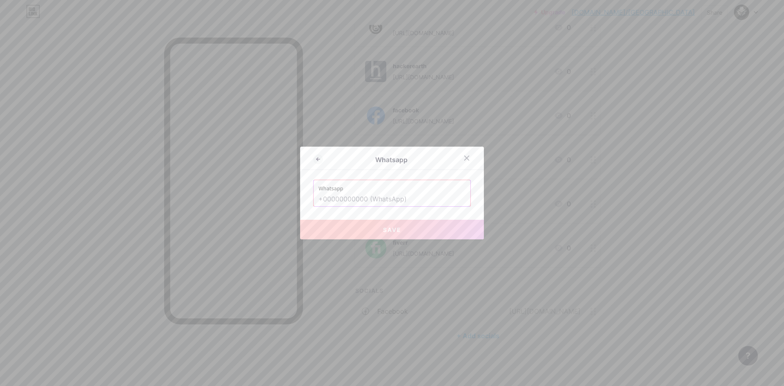
click at [379, 199] on input "text" at bounding box center [392, 199] width 147 height 14
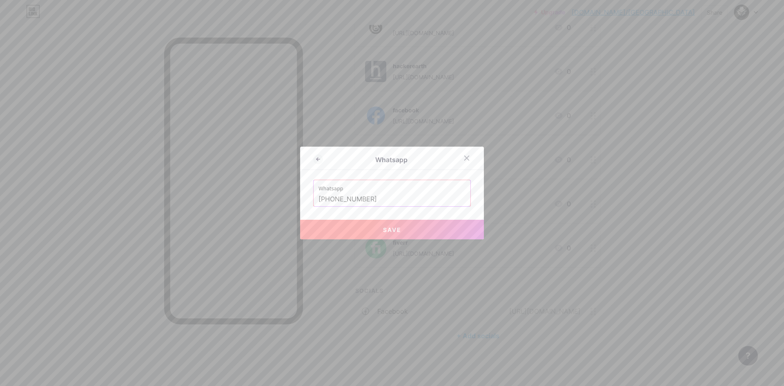
click at [366, 231] on button "Save" at bounding box center [392, 230] width 184 height 20
type input "[URL][DOMAIN_NAME][PHONE_NUMBER]"
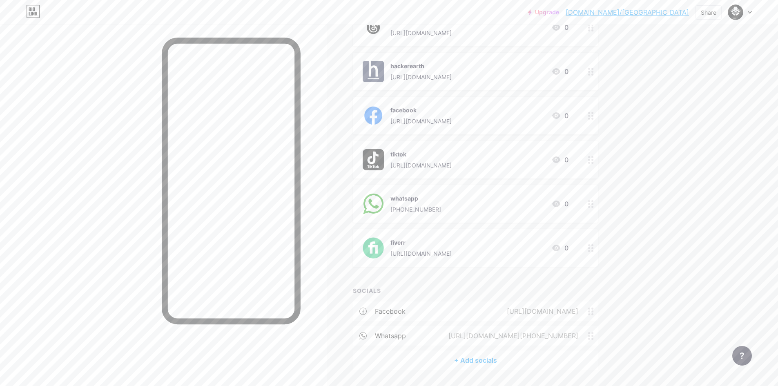
click at [480, 362] on div "+ Add socials" at bounding box center [475, 360] width 245 height 20
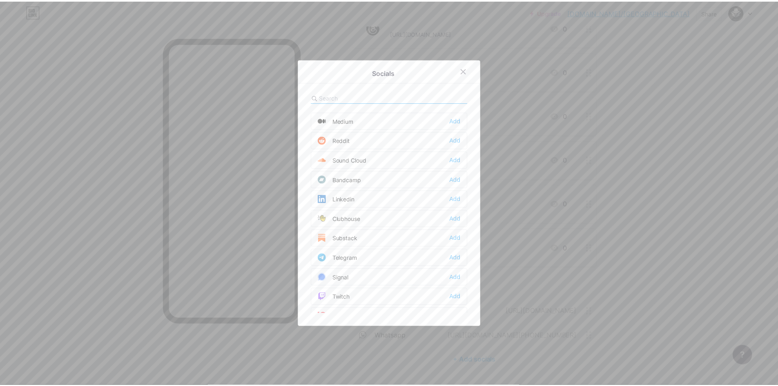
scroll to position [286, 0]
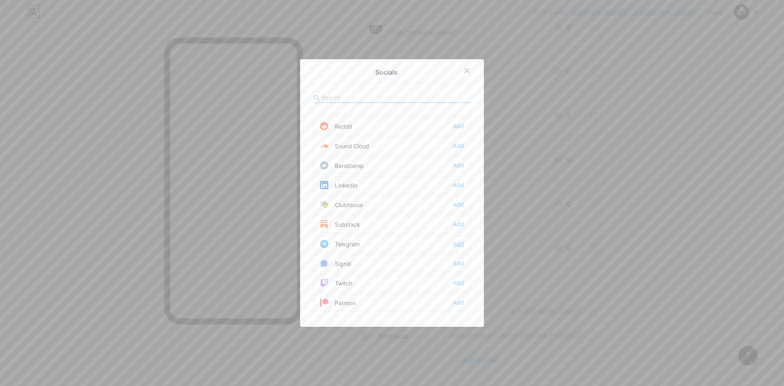
click at [457, 243] on div "Add" at bounding box center [458, 244] width 11 height 8
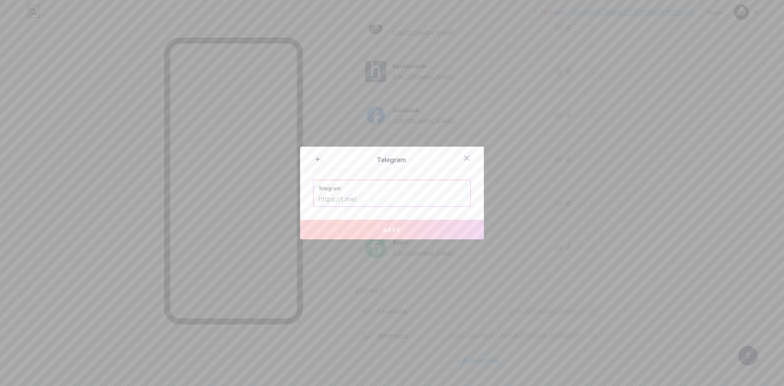
click at [389, 204] on input "text" at bounding box center [392, 199] width 147 height 14
paste input "[URL][DOMAIN_NAME]"
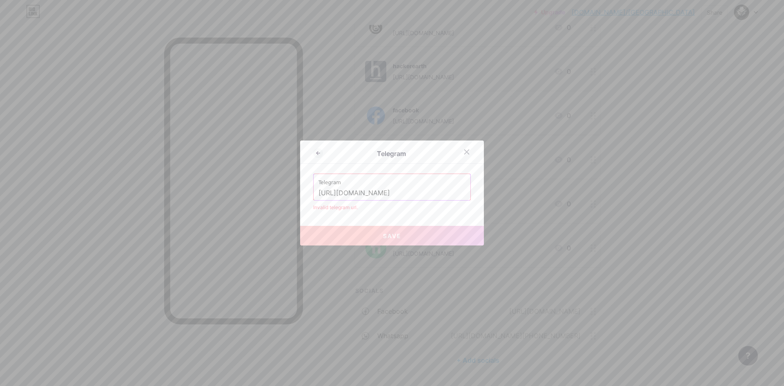
drag, startPoint x: 395, startPoint y: 195, endPoint x: 278, endPoint y: 199, distance: 117.7
click at [278, 199] on div "Telegram Telegram https://www.tiktok.com/@cyberlahari Invalid telegram url. Save" at bounding box center [392, 193] width 784 height 386
type input "cyberlahari"
click at [379, 191] on input "cyberlahari" at bounding box center [392, 193] width 147 height 14
drag, startPoint x: 357, startPoint y: 190, endPoint x: 295, endPoint y: 193, distance: 61.7
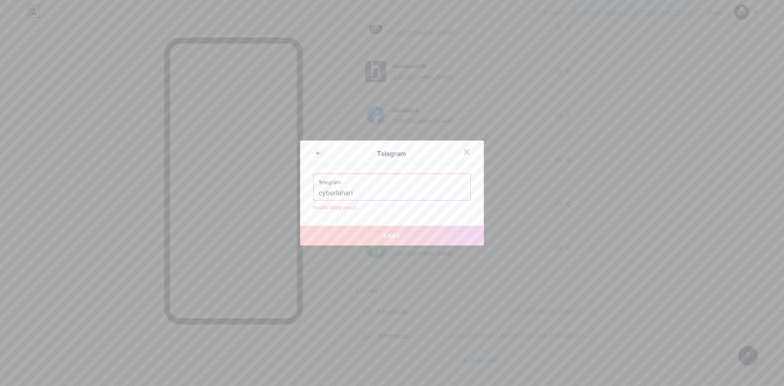
click at [295, 193] on div "Telegram Telegram cyberlahari Invalid telegram url. Save" at bounding box center [392, 193] width 784 height 386
click at [341, 187] on input "text" at bounding box center [392, 193] width 147 height 14
paste input "[URL][DOMAIN_NAME]"
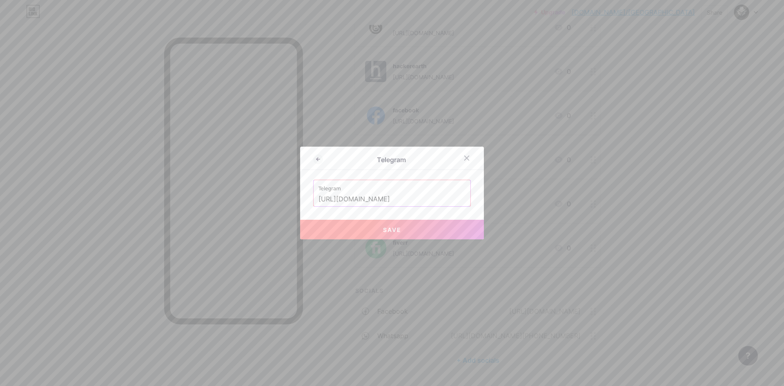
type input "[URL][DOMAIN_NAME]"
click at [363, 237] on button "Save" at bounding box center [392, 230] width 184 height 20
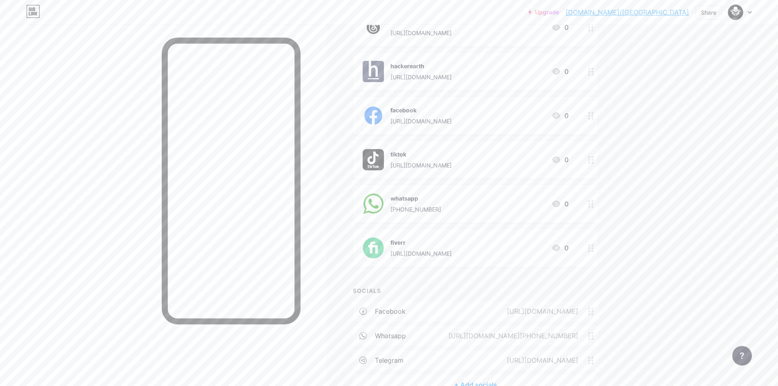
click at [653, 179] on div "Upgrade bio.link/cyberl... bio.link/cyberlahari Share Switch accounts cyberlaha…" at bounding box center [389, 69] width 778 height 732
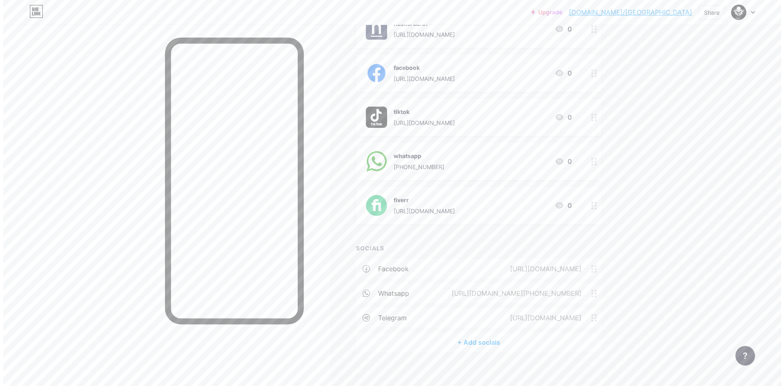
scroll to position [346, 0]
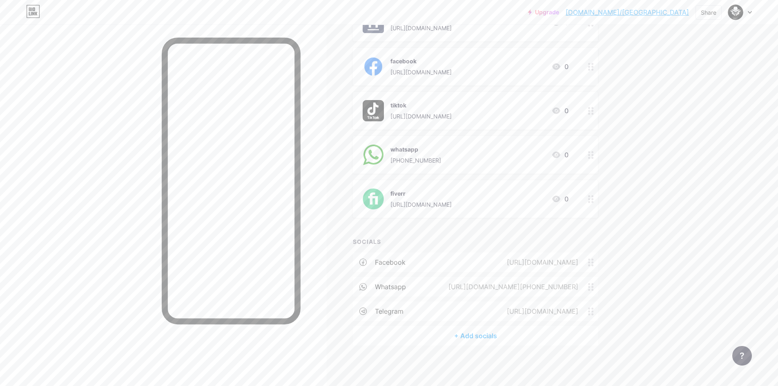
click at [451, 337] on div "+ Add socials" at bounding box center [475, 336] width 245 height 20
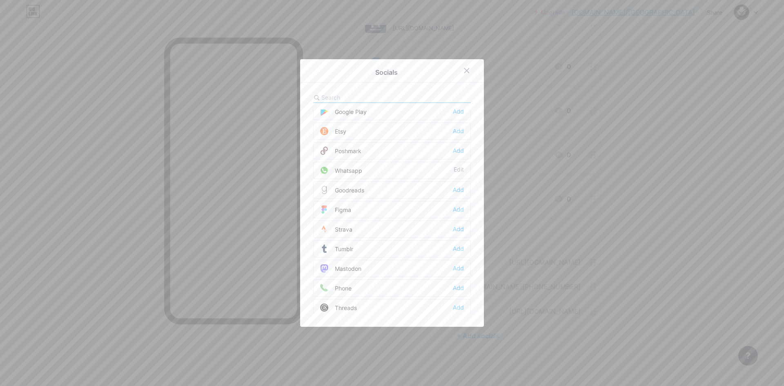
scroll to position [737, 0]
click at [346, 97] on input "text" at bounding box center [366, 97] width 90 height 9
paste input "fiverr"
type input "f"
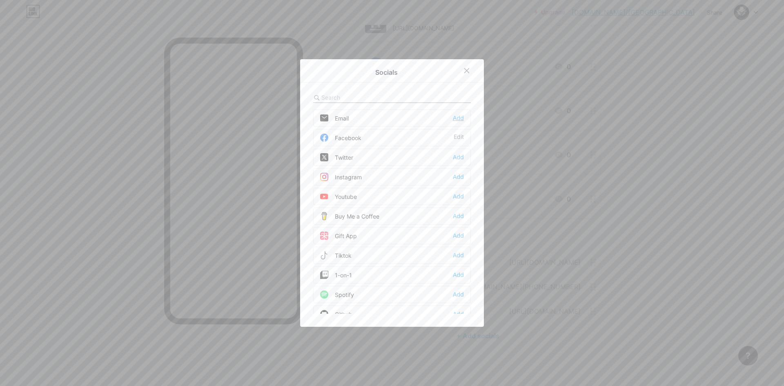
click at [454, 119] on div "Add" at bounding box center [458, 118] width 11 height 8
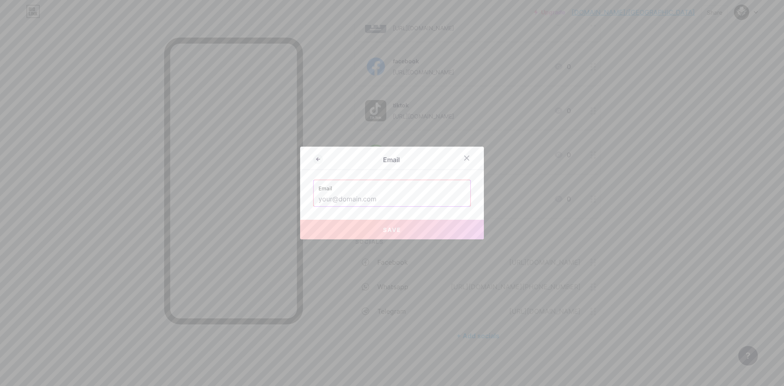
click at [390, 189] on label "Email" at bounding box center [392, 186] width 147 height 12
click at [354, 203] on input "text" at bounding box center [392, 199] width 147 height 14
paste input "tanvirtechnology4@gmail.com"
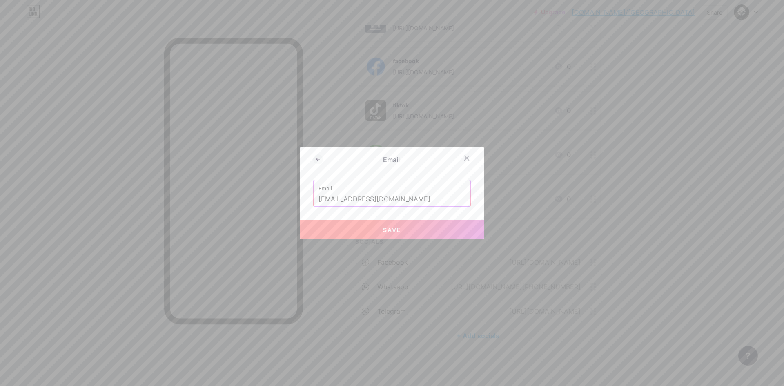
click at [393, 228] on span "Save" at bounding box center [392, 229] width 18 height 7
type input "mailto:[EMAIL_ADDRESS][DOMAIN_NAME]"
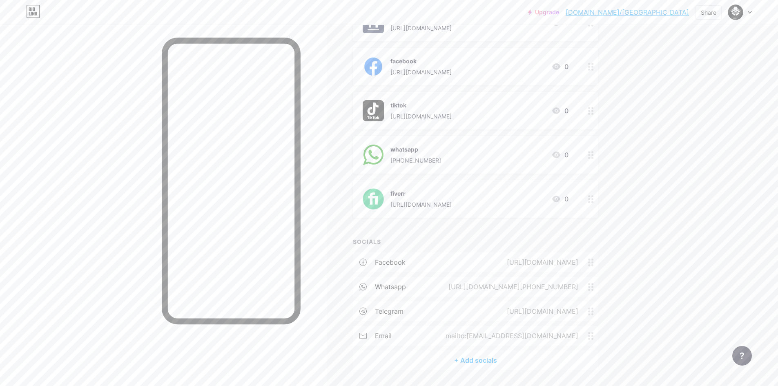
click at [326, 145] on div at bounding box center [163, 218] width 327 height 386
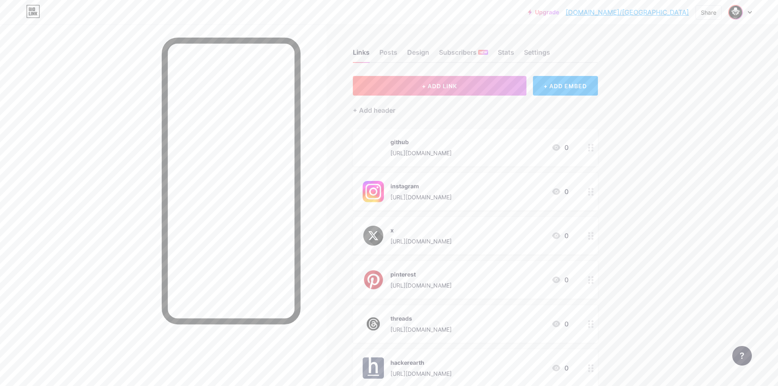
click at [736, 9] on img at bounding box center [735, 12] width 13 height 13
click at [704, 51] on div "cyberlahari" at bounding box center [705, 49] width 63 height 7
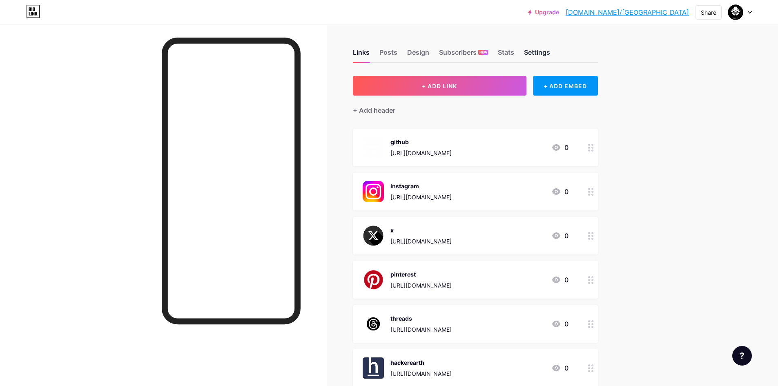
click at [545, 51] on div "Settings" at bounding box center [537, 54] width 26 height 15
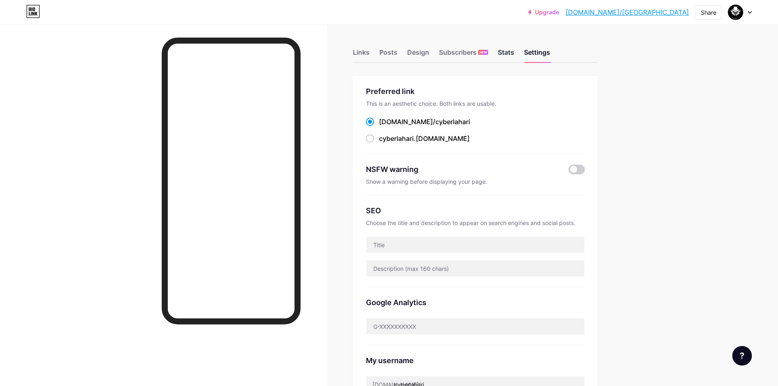
click at [509, 57] on div "Stats" at bounding box center [506, 54] width 16 height 15
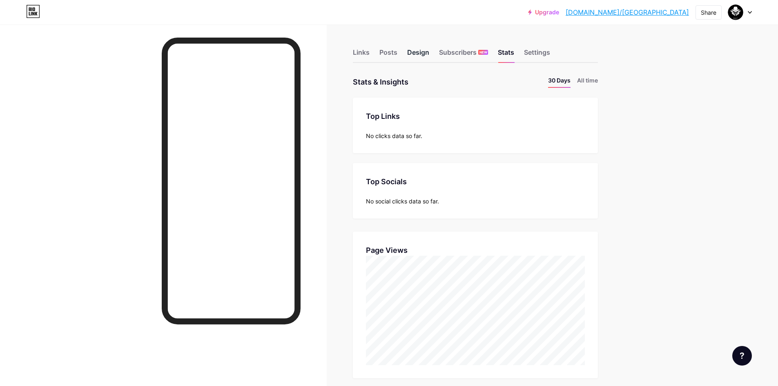
click at [425, 53] on div "Design" at bounding box center [418, 54] width 22 height 15
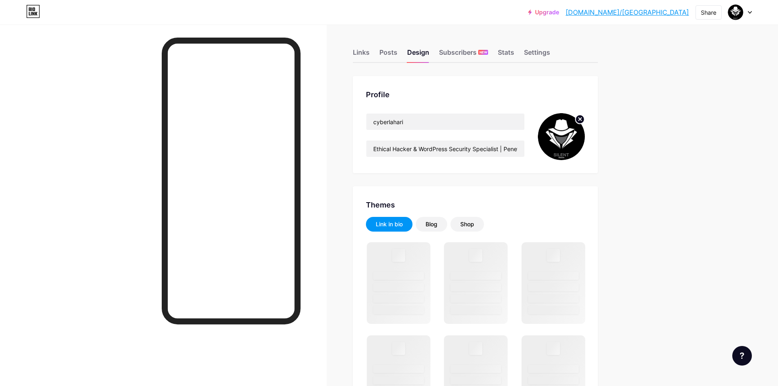
click at [564, 134] on img at bounding box center [561, 136] width 47 height 47
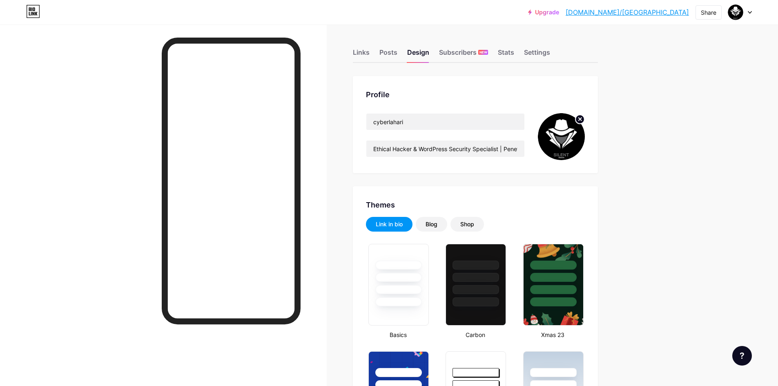
click at [581, 120] on circle at bounding box center [580, 119] width 9 height 9
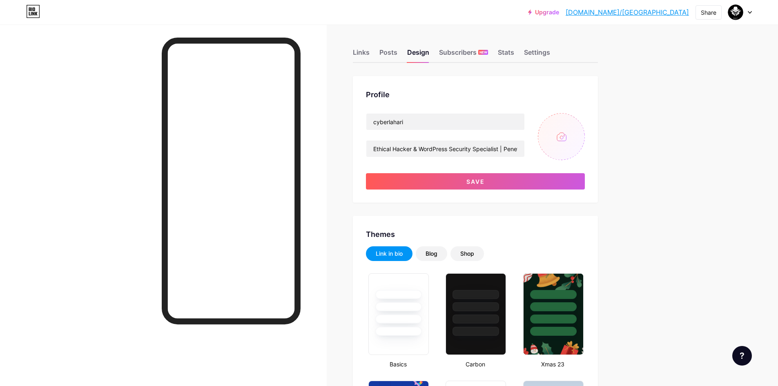
click at [571, 135] on input "file" at bounding box center [561, 136] width 47 height 47
type input "C:\fakepath\Screenshot 2025-08-02 222325.png"
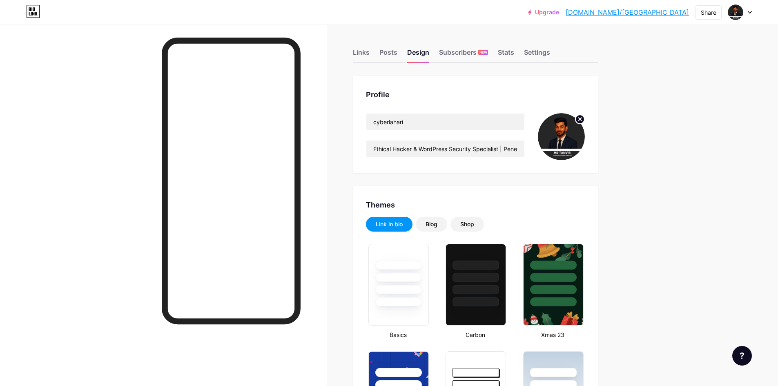
click at [103, 2] on div "Upgrade [DOMAIN_NAME]/cyberl... [DOMAIN_NAME]/cyberlahari Share Switch accounts…" at bounding box center [389, 12] width 778 height 25
drag, startPoint x: 94, startPoint y: 32, endPoint x: 75, endPoint y: 1, distance: 36.7
click at [94, 33] on div at bounding box center [163, 218] width 327 height 386
